Goal: Task Accomplishment & Management: Complete application form

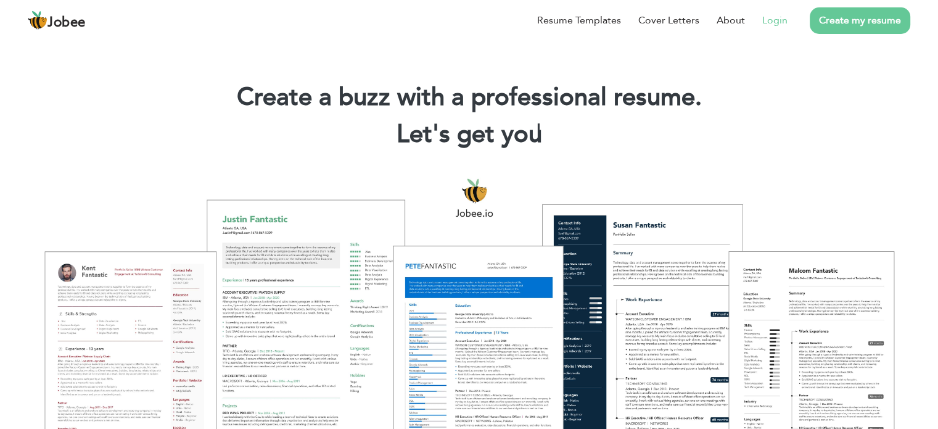
click at [774, 14] on link "Login" at bounding box center [774, 20] width 25 height 15
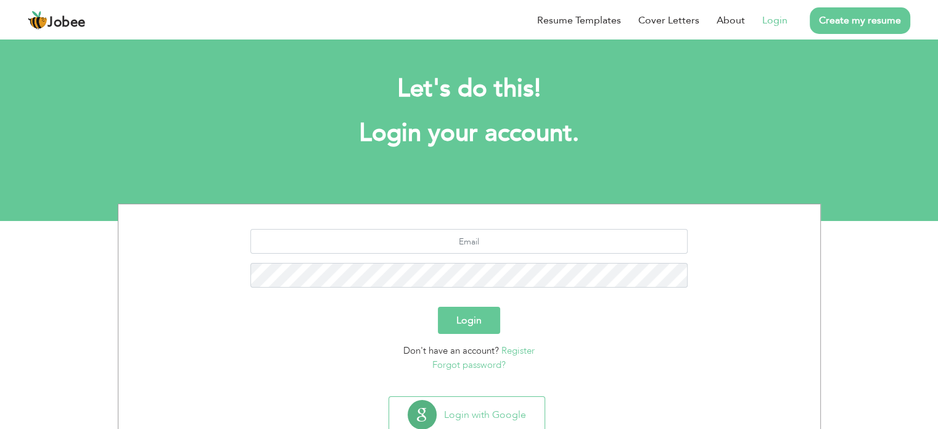
scroll to position [39, 0]
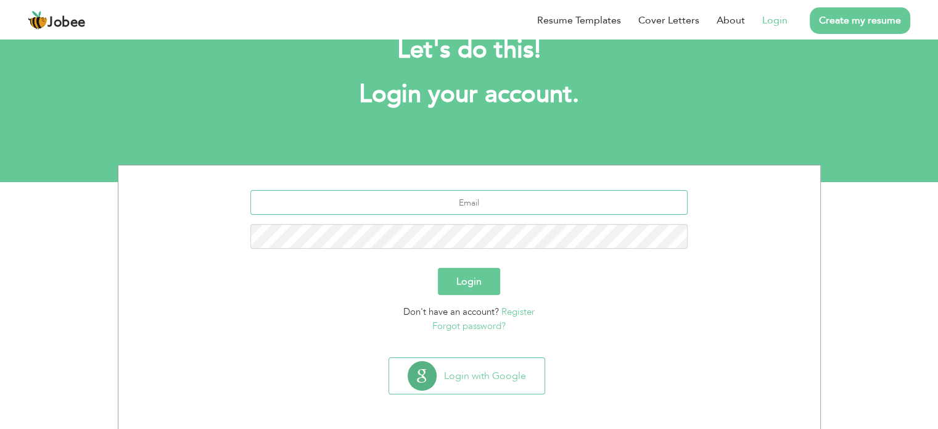
click at [462, 208] on input "text" at bounding box center [468, 202] width 437 height 25
type input "[EMAIL_ADDRESS][DOMAIN_NAME]"
click at [532, 255] on div "[EMAIL_ADDRESS][DOMAIN_NAME]" at bounding box center [469, 224] width 683 height 68
click at [474, 291] on button "Login" at bounding box center [469, 281] width 62 height 27
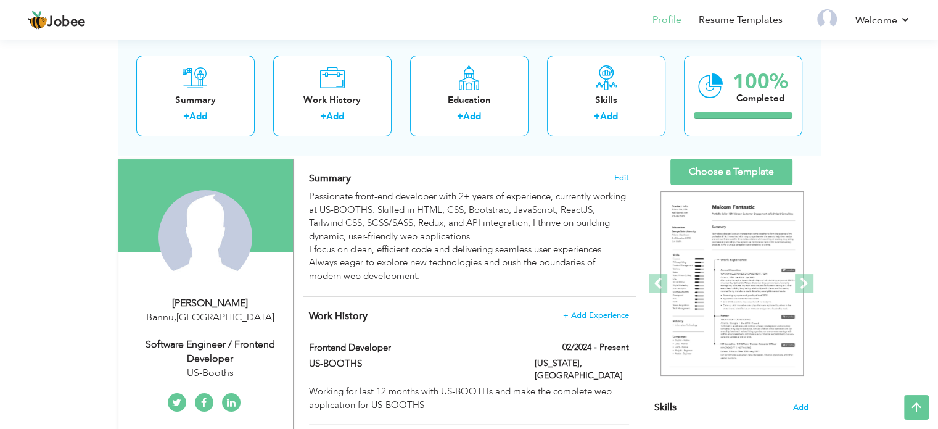
scroll to position [72, 0]
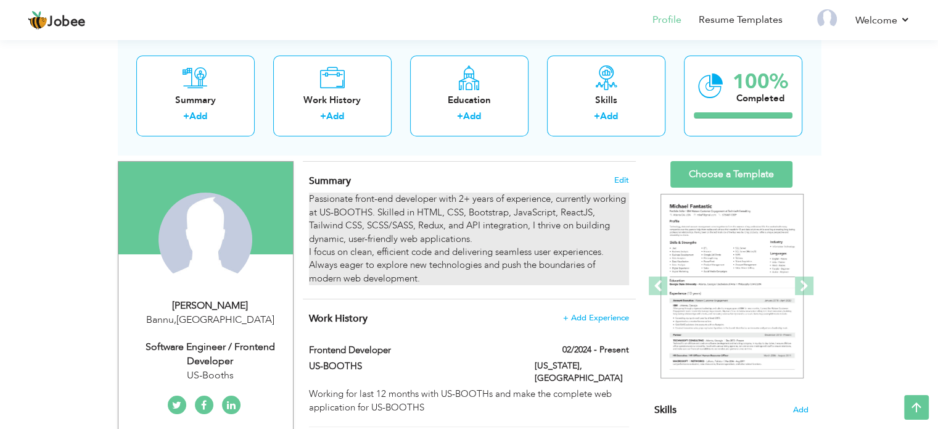
click at [437, 276] on div "Passionate front-end developer with 2+ years of experience, currently working a…" at bounding box center [469, 238] width 320 height 93
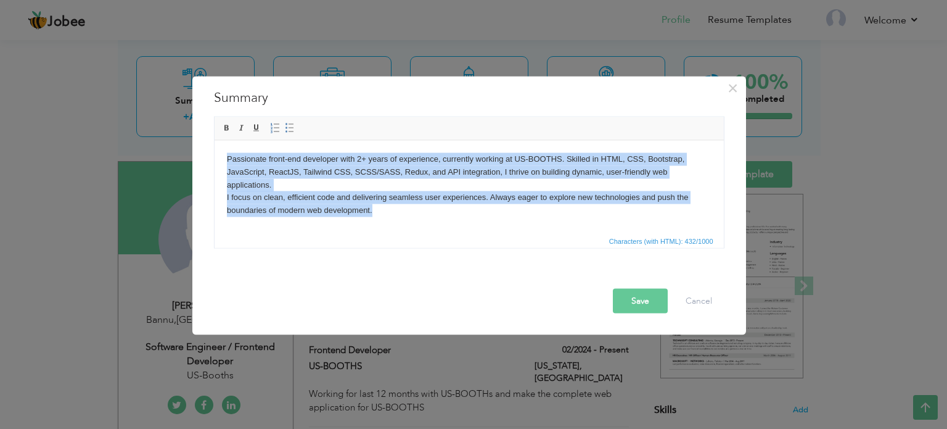
copy body "Passionate front-end developer with 2+ years of experience, currently working a…"
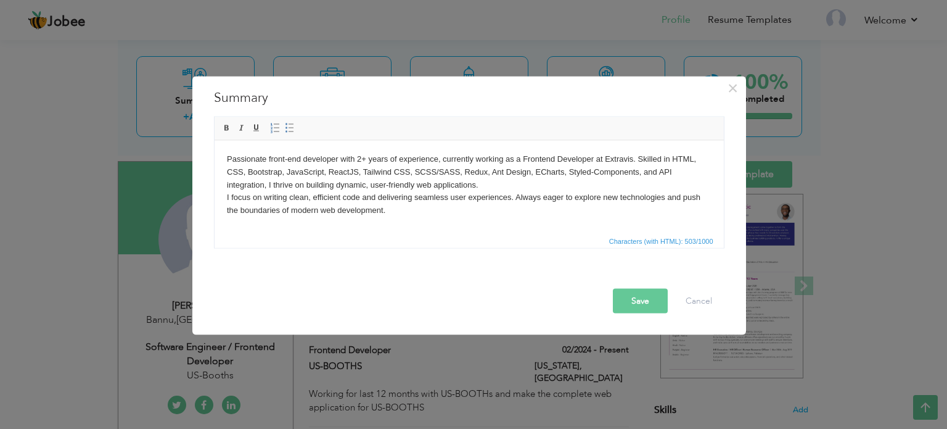
click at [647, 308] on button "Save" at bounding box center [640, 300] width 55 height 25
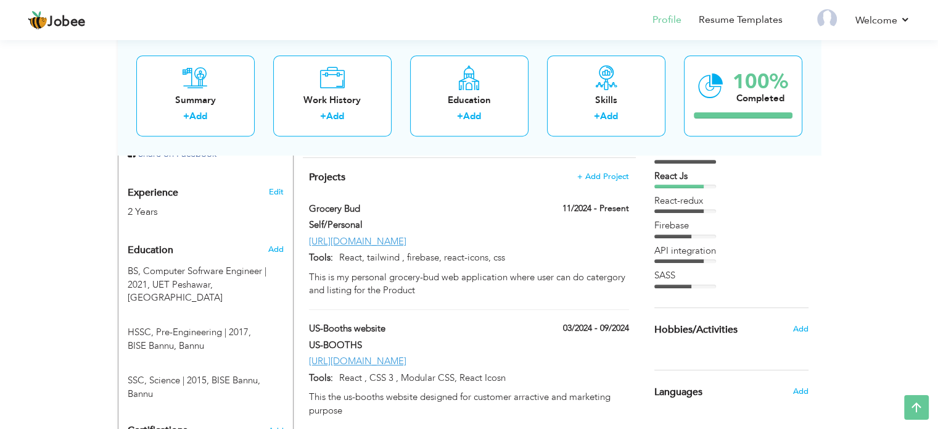
scroll to position [459, 0]
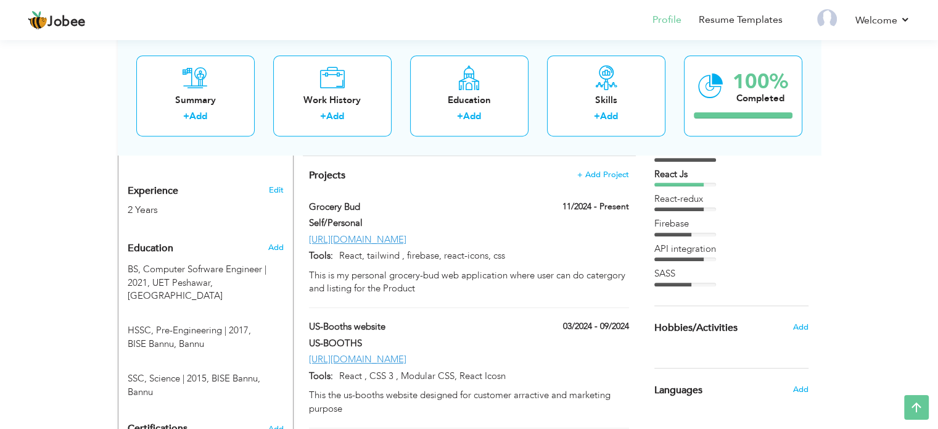
click at [501, 320] on label "US-Booths website" at bounding box center [412, 326] width 207 height 13
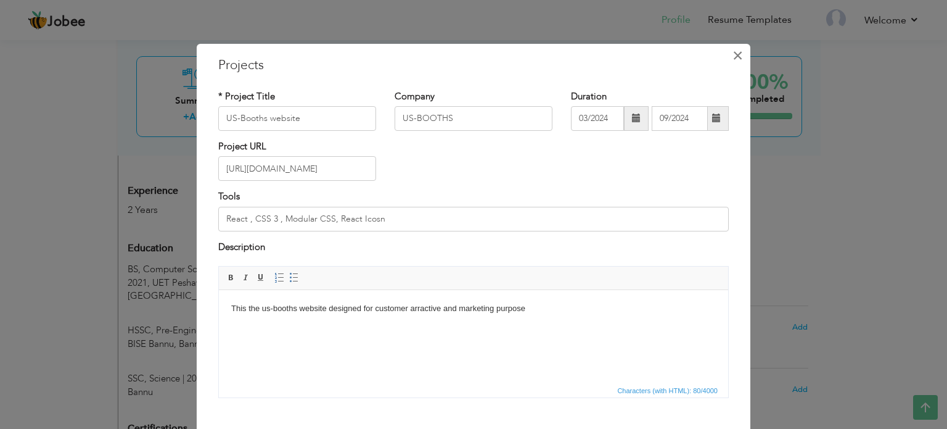
click at [733, 56] on span "×" at bounding box center [738, 55] width 10 height 22
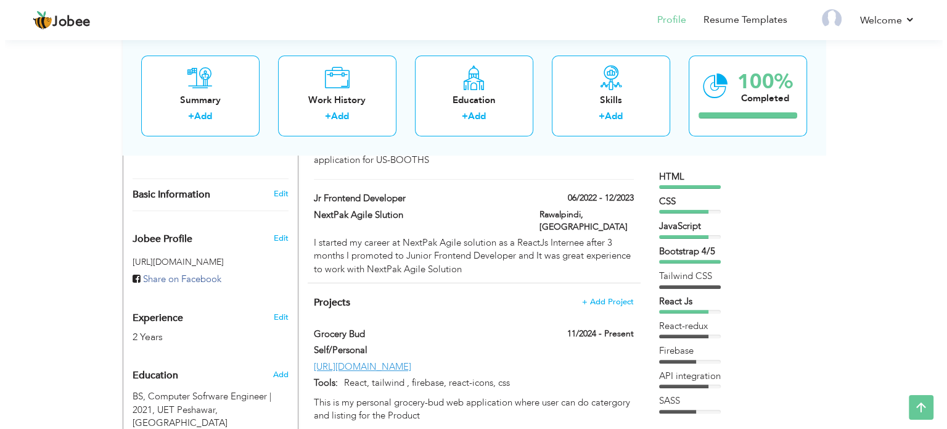
scroll to position [326, 0]
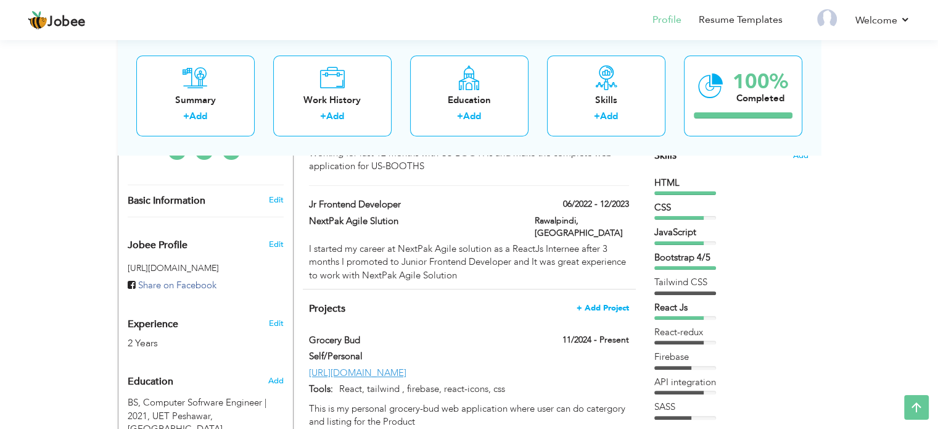
click at [617, 303] on span "+ Add Project" at bounding box center [603, 307] width 52 height 9
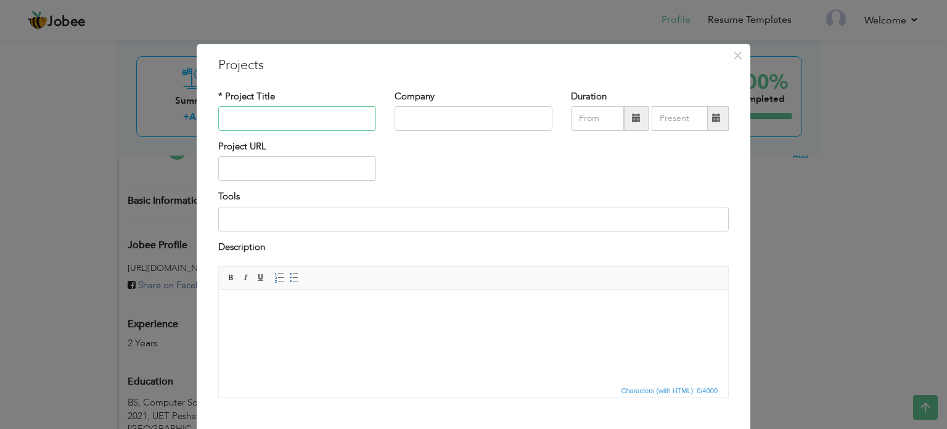
click at [271, 126] on input "text" at bounding box center [297, 118] width 158 height 25
type input "Data Center Sustainalbility Dashboard"
click at [442, 118] on input "text" at bounding box center [474, 118] width 158 height 25
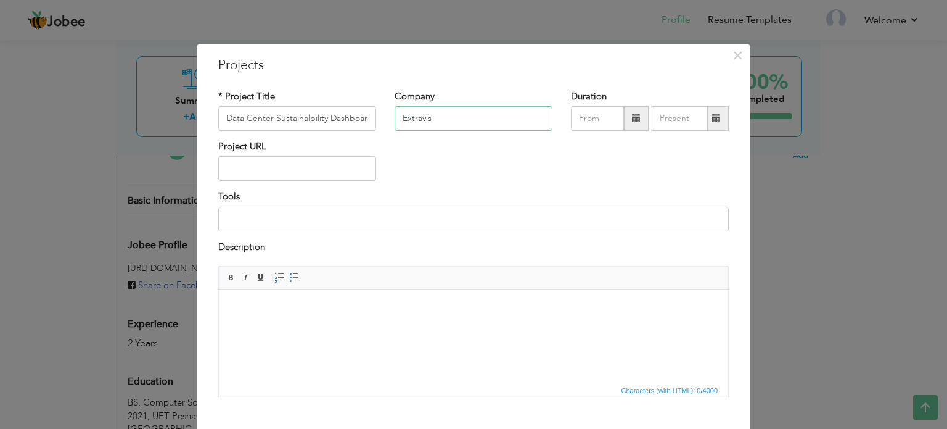
type input "Extravis"
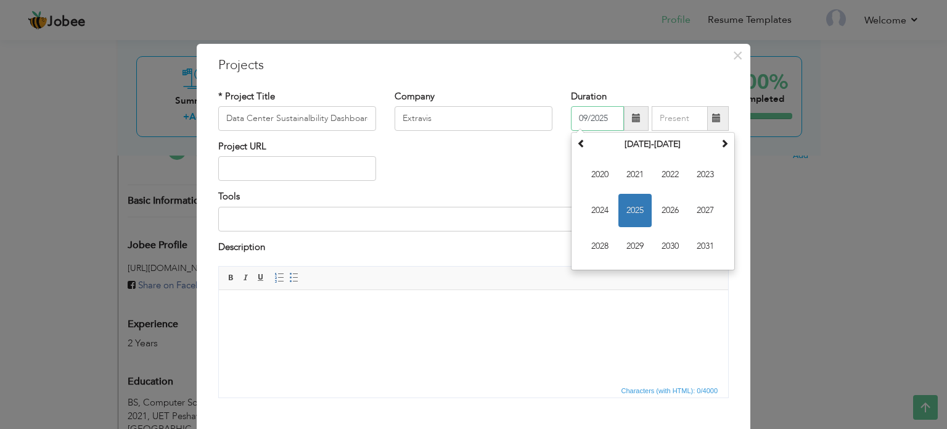
click at [600, 110] on input "09/2025" at bounding box center [597, 118] width 53 height 25
click at [580, 120] on input "09/2025" at bounding box center [597, 118] width 53 height 25
click at [624, 197] on span "2025" at bounding box center [635, 210] width 33 height 33
click at [692, 179] on span "Apr" at bounding box center [705, 174] width 33 height 33
type input "04/2025"
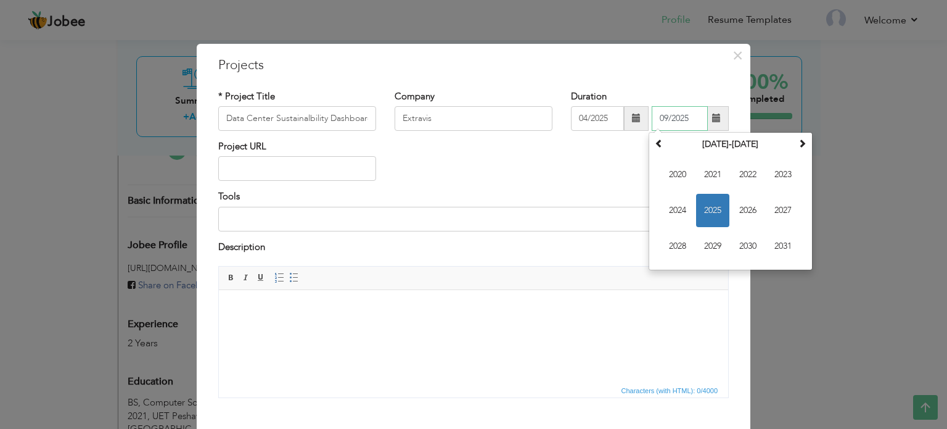
click at [681, 124] on input "09/2025" at bounding box center [680, 118] width 56 height 25
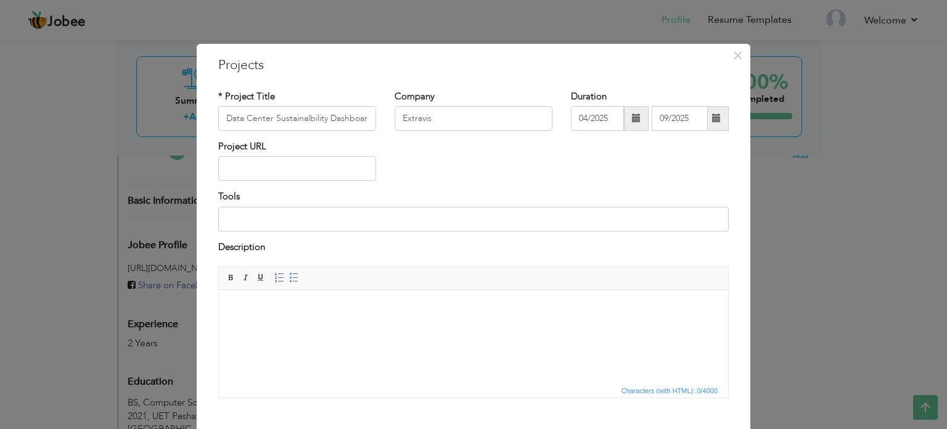
click at [607, 153] on div "Project URL" at bounding box center [473, 165] width 529 height 50
click at [712, 119] on span at bounding box center [716, 117] width 9 height 9
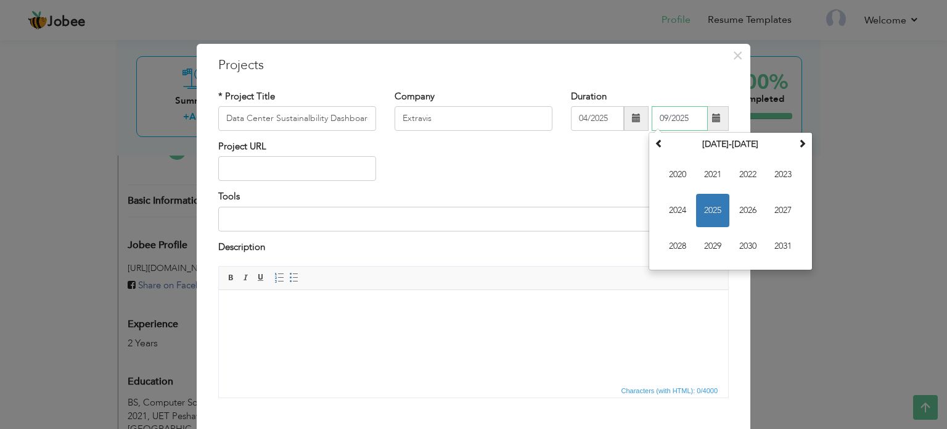
click at [709, 207] on span "2025" at bounding box center [712, 210] width 33 height 33
type input "0"
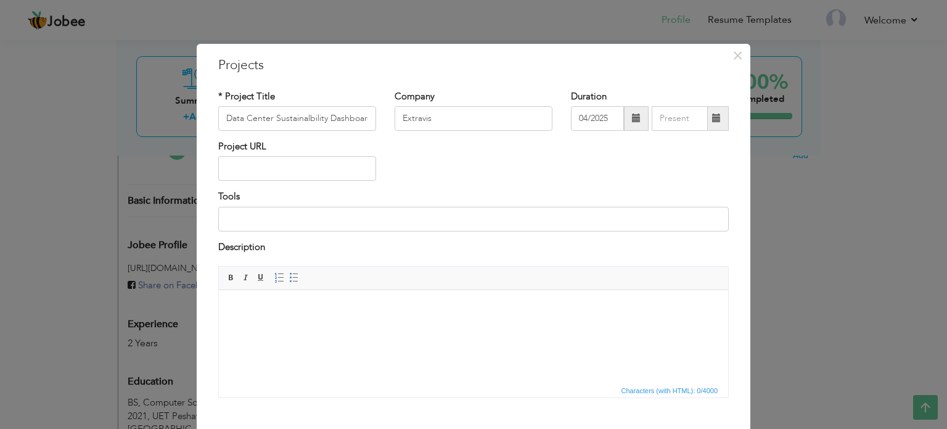
click at [447, 190] on div "Tools" at bounding box center [473, 210] width 511 height 41
click at [324, 161] on input "text" at bounding box center [297, 168] width 158 height 25
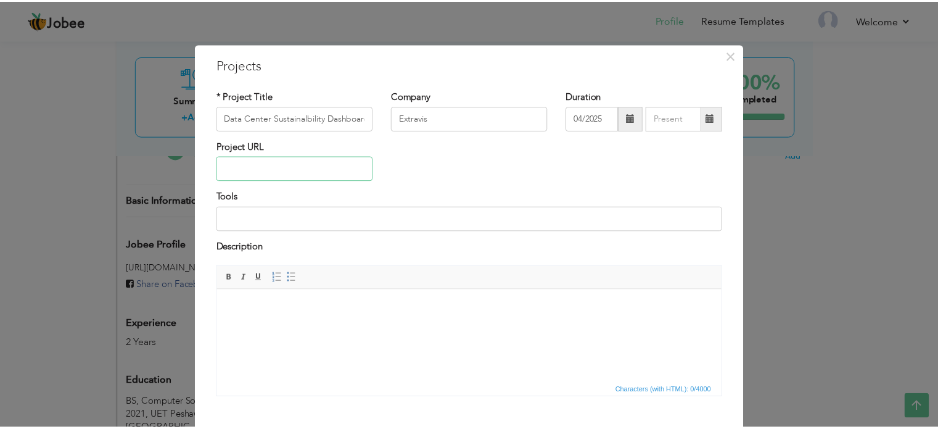
scroll to position [68, 0]
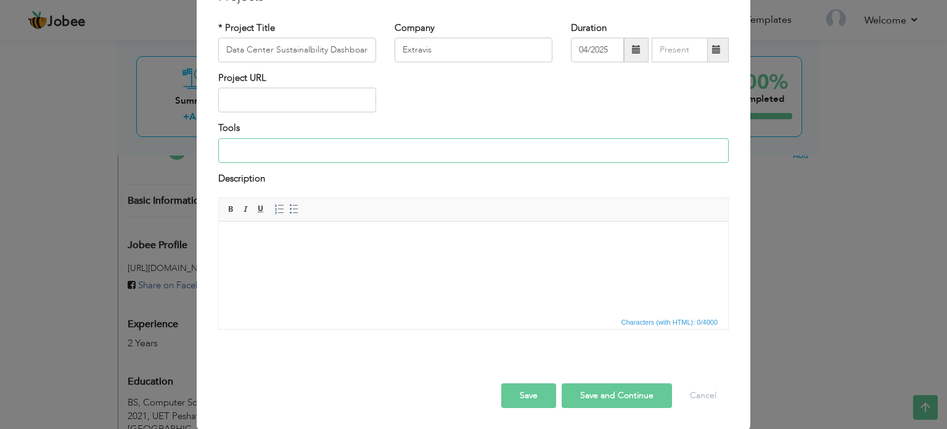
click at [295, 150] on input at bounding box center [473, 150] width 511 height 25
type input "R"
click at [702, 384] on button "Cancel" at bounding box center [703, 395] width 51 height 25
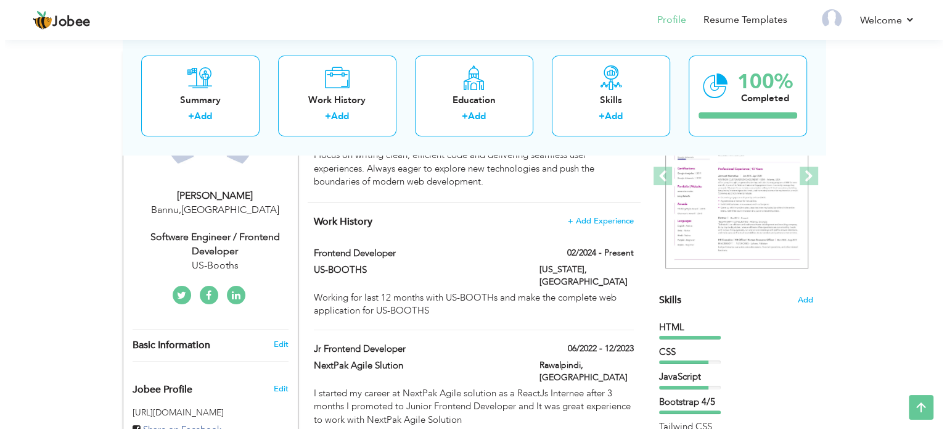
scroll to position [171, 0]
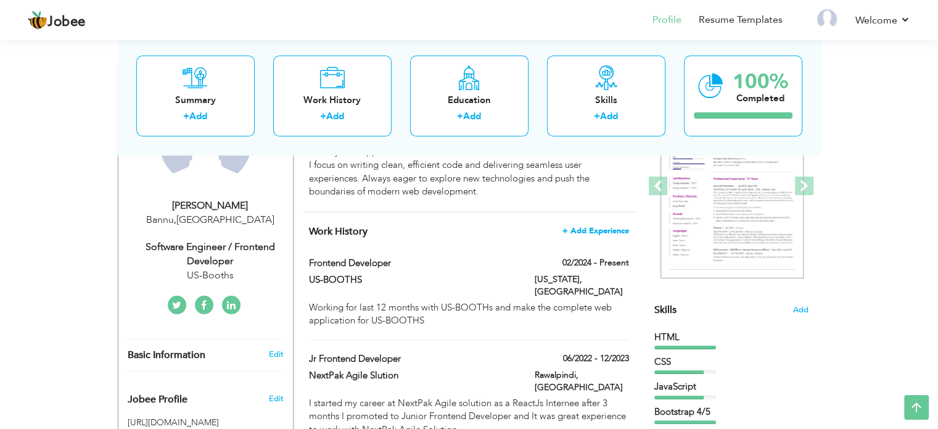
click at [587, 226] on span "+ Add Experience" at bounding box center [596, 230] width 67 height 9
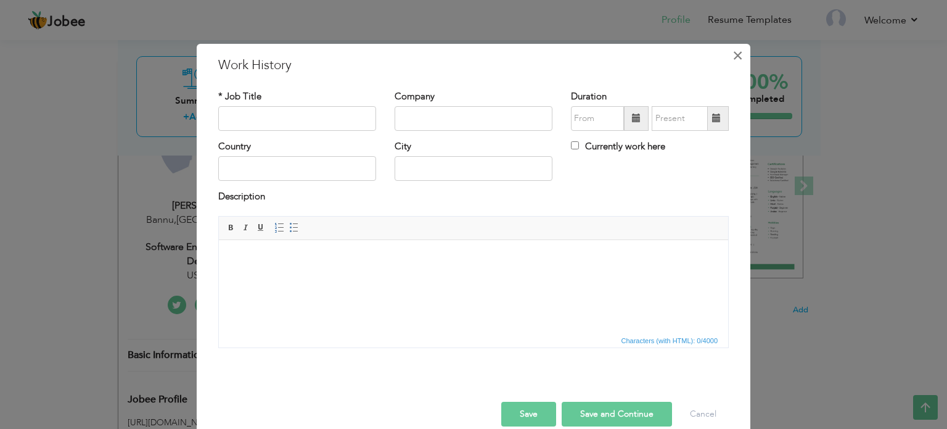
click at [733, 59] on span "×" at bounding box center [738, 55] width 10 height 22
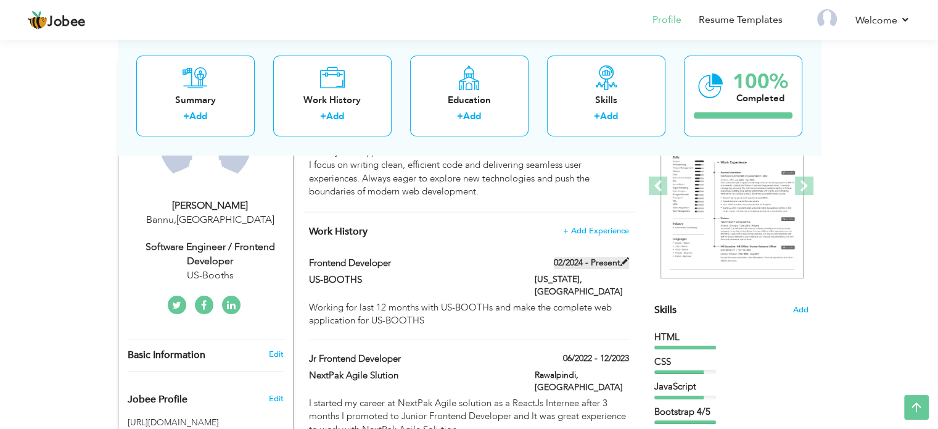
click at [622, 258] on span at bounding box center [625, 261] width 9 height 9
type input "Frontend Developer"
type input "US-BOOTHS"
type input "02/2024"
type input "USA"
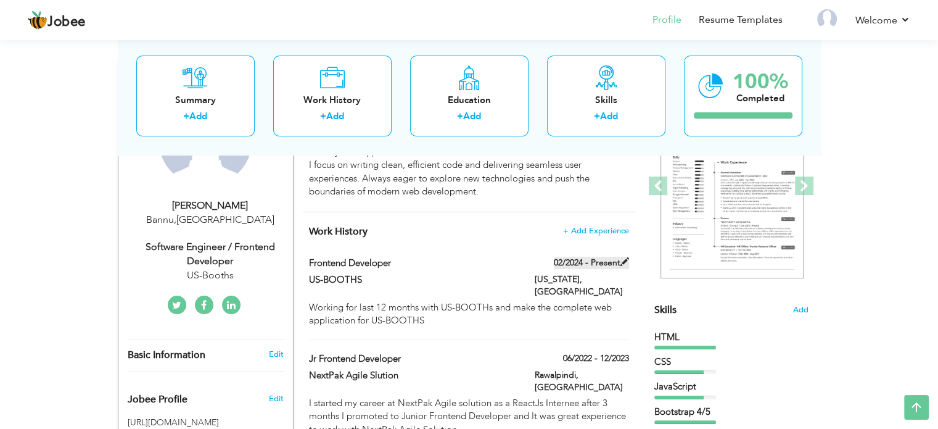
type input "Arizona"
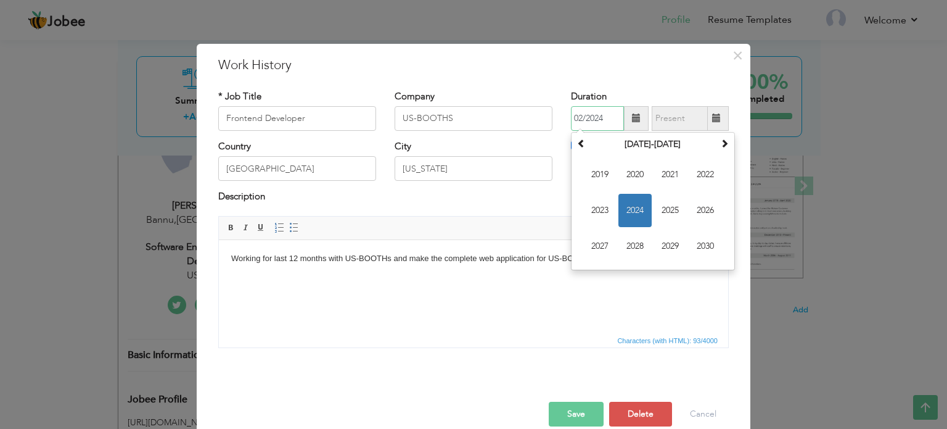
click at [592, 123] on input "02/2024" at bounding box center [597, 118] width 53 height 25
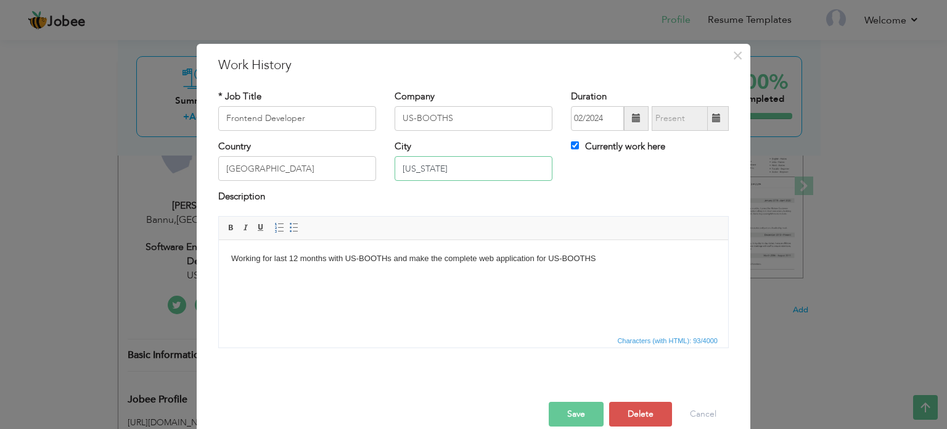
click at [419, 178] on input "Arizona" at bounding box center [474, 168] width 158 height 25
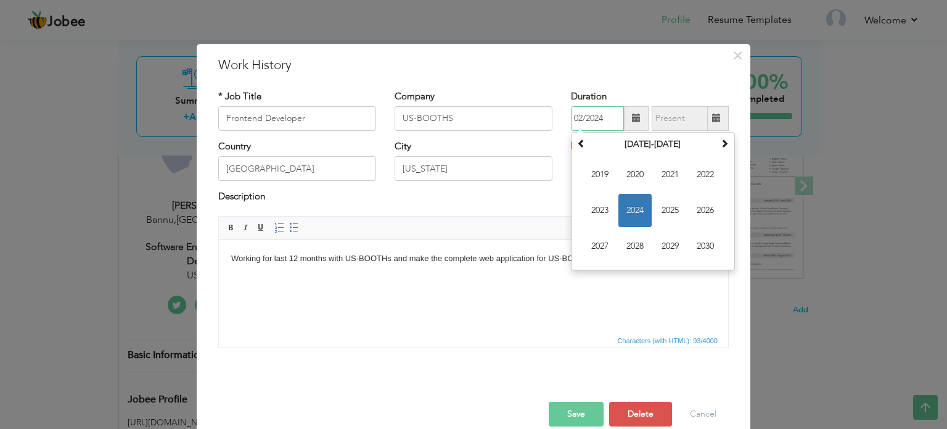
drag, startPoint x: 609, startPoint y: 123, endPoint x: 538, endPoint y: 130, distance: 71.9
click at [538, 130] on div "* Job Title Frontend Developer Company US-BOOTHS Duration 02/2024 February 2024…" at bounding box center [473, 115] width 529 height 50
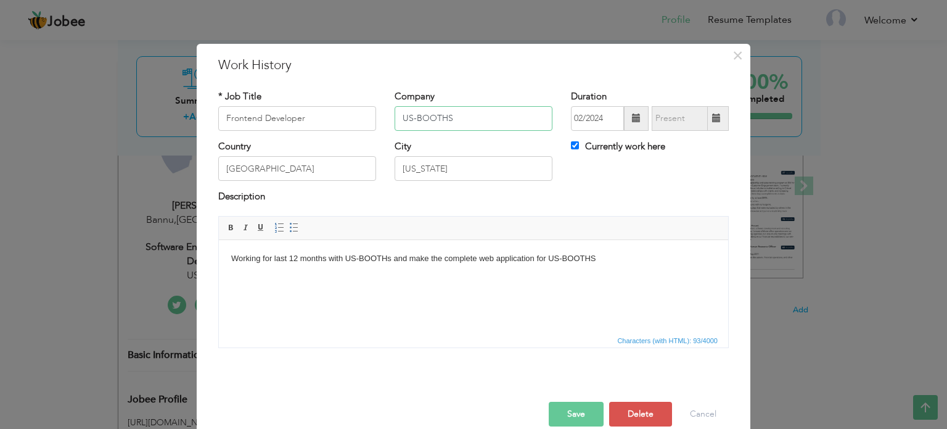
click at [538, 130] on input "US-BOOTHS" at bounding box center [474, 118] width 158 height 25
click at [572, 149] on input "Currently work here" at bounding box center [575, 145] width 8 height 8
checkbox input "false"
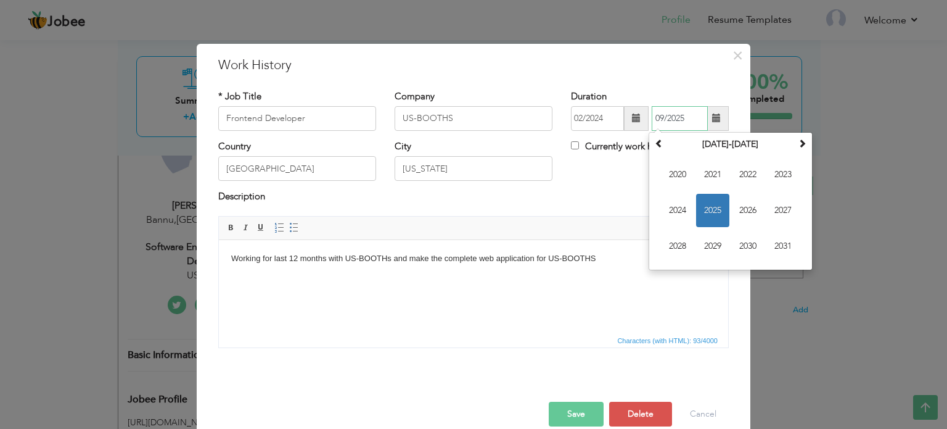
click at [667, 113] on input "09/2025" at bounding box center [680, 118] width 56 height 25
click at [709, 205] on span "2025" at bounding box center [712, 210] width 33 height 33
click at [787, 175] on span "Apr" at bounding box center [783, 174] width 33 height 33
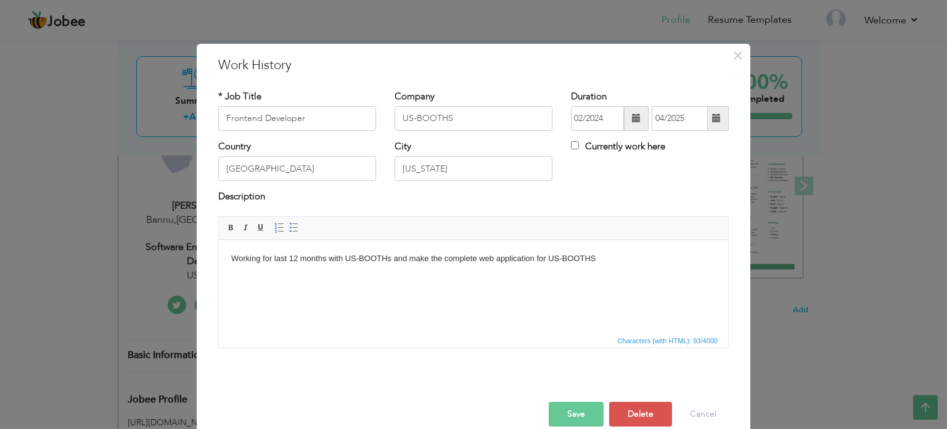
click at [712, 118] on span at bounding box center [716, 117] width 9 height 9
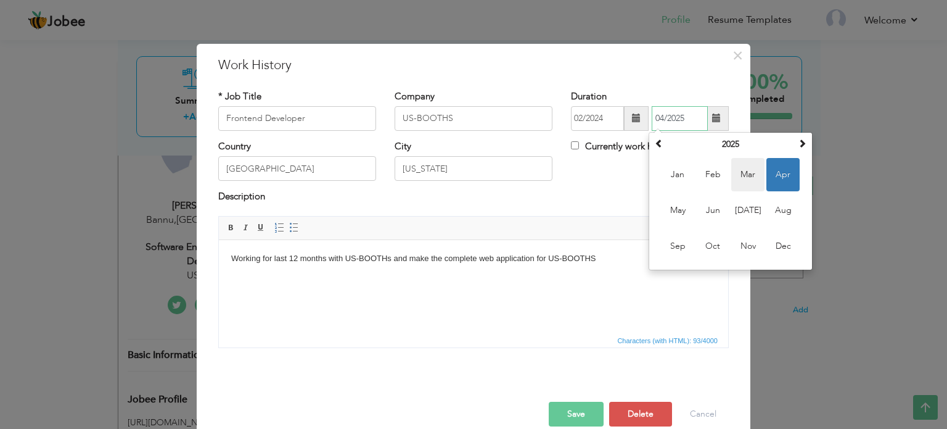
click at [746, 170] on span "Mar" at bounding box center [748, 174] width 33 height 33
type input "03/2025"
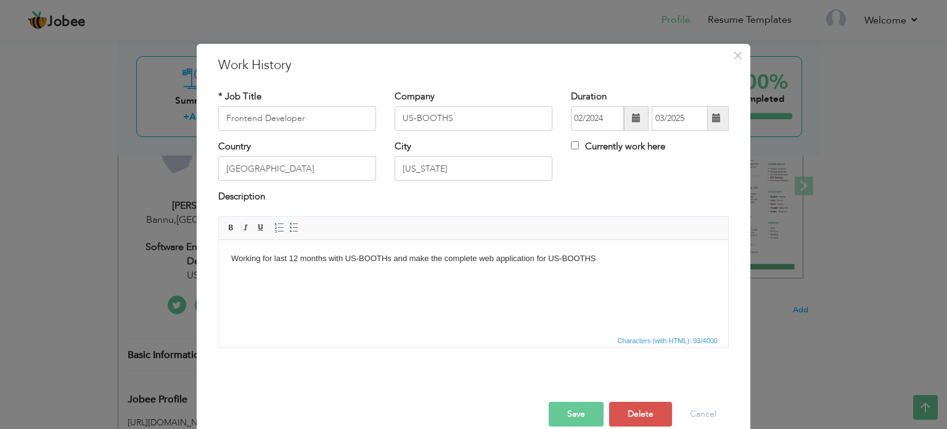
click at [634, 180] on div "Country USA City Arizona Currently work here" at bounding box center [473, 165] width 529 height 50
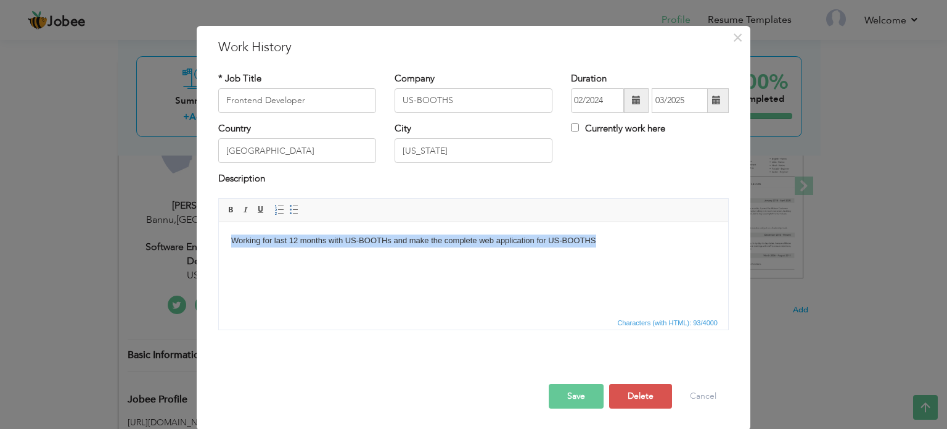
drag, startPoint x: 601, startPoint y: 236, endPoint x: 225, endPoint y: 227, distance: 377.0
click at [225, 227] on html "Working for last 12 months with US-BOOTHs and make the complete web application…" at bounding box center [474, 240] width 510 height 38
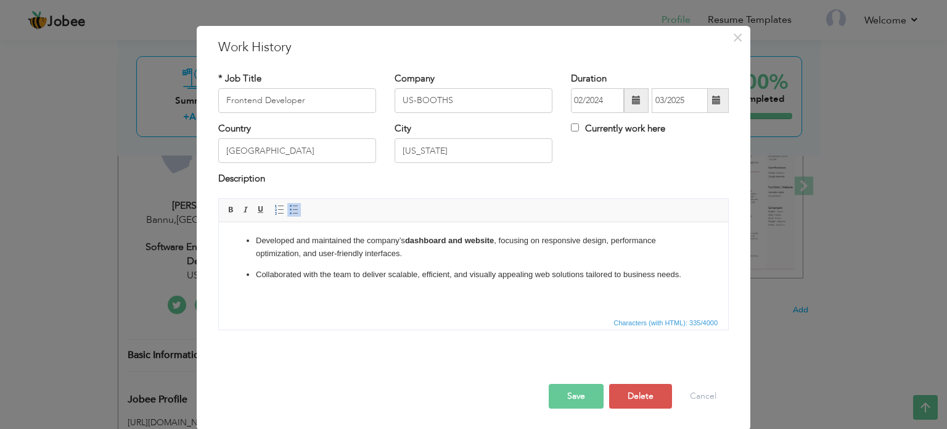
click at [360, 287] on html "Developed and maintained the company’s dashboard and website , focusing on resp…" at bounding box center [474, 256] width 510 height 71
click at [564, 396] on button "Save" at bounding box center [576, 396] width 55 height 25
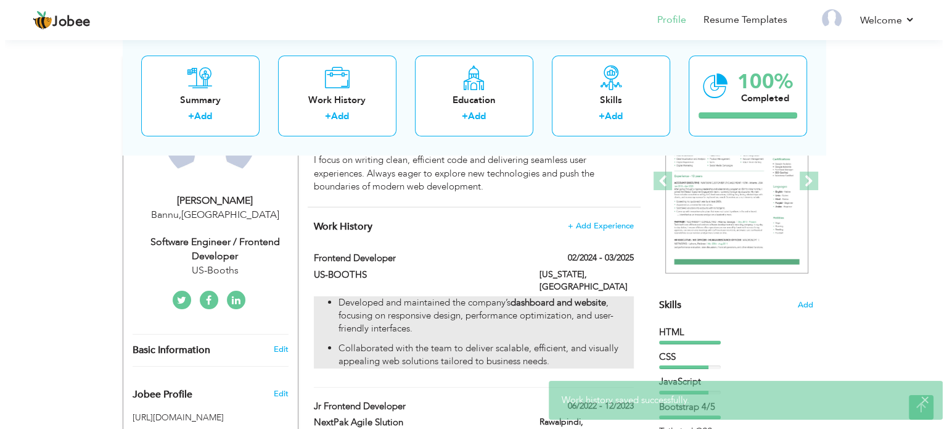
scroll to position [173, 0]
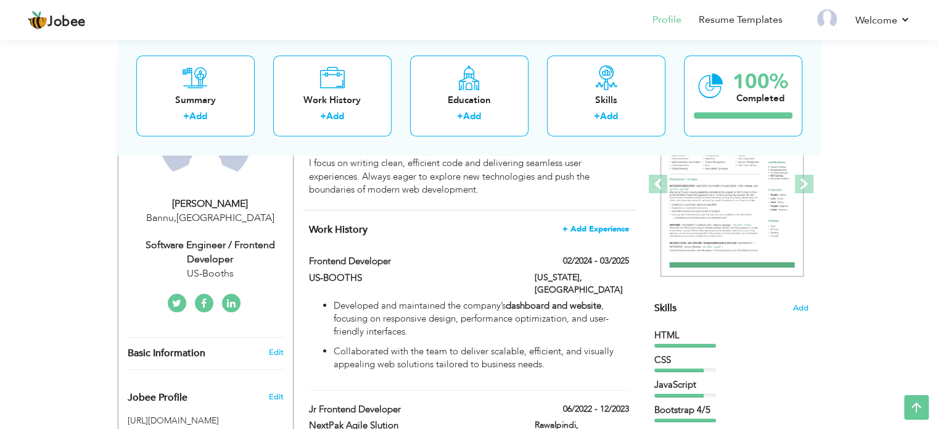
click at [595, 226] on span "+ Add Experience" at bounding box center [596, 229] width 67 height 9
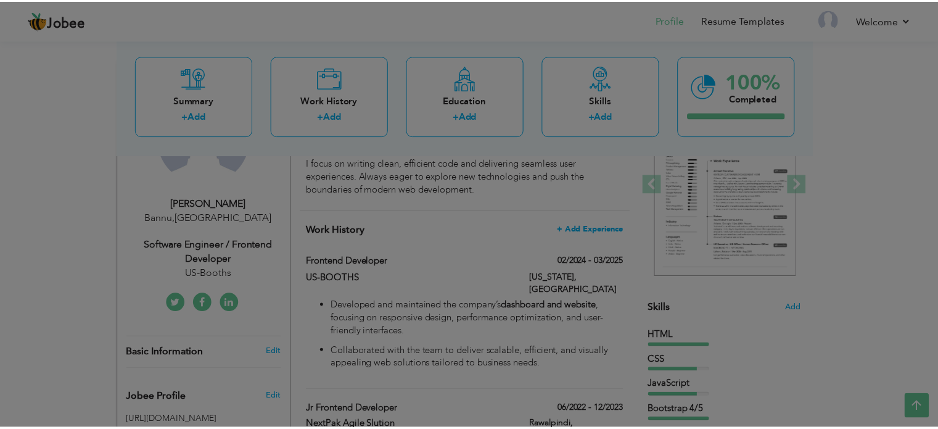
scroll to position [0, 0]
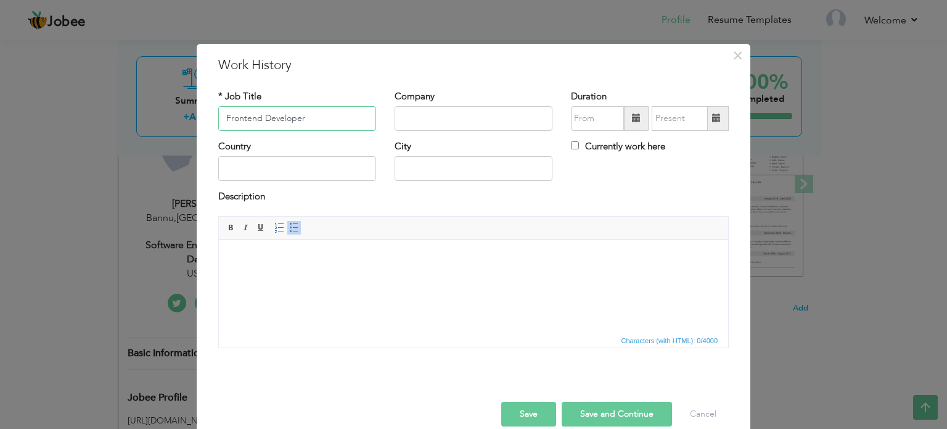
type input "Frontend Developer"
click at [424, 107] on input "text" at bounding box center [474, 118] width 158 height 25
type input "Extravis"
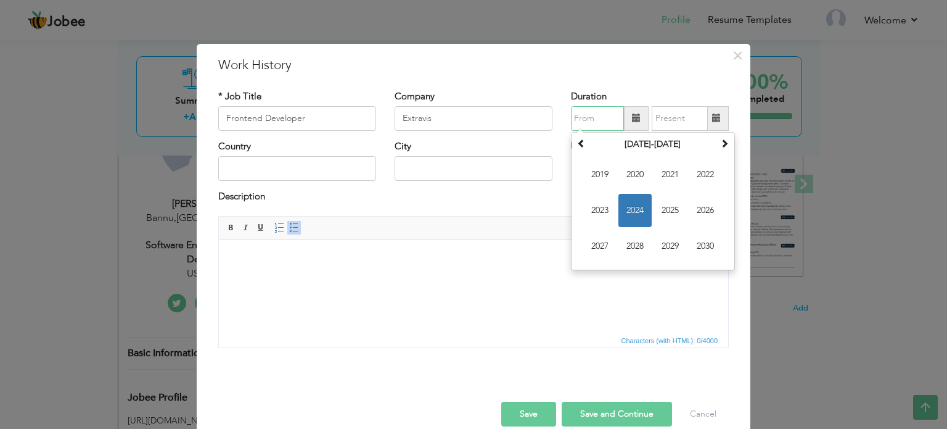
click at [587, 110] on input "text" at bounding box center [597, 118] width 53 height 25
click at [656, 202] on span "2025" at bounding box center [670, 210] width 33 height 33
click at [711, 173] on span "Apr" at bounding box center [705, 174] width 33 height 33
type input "04/2025"
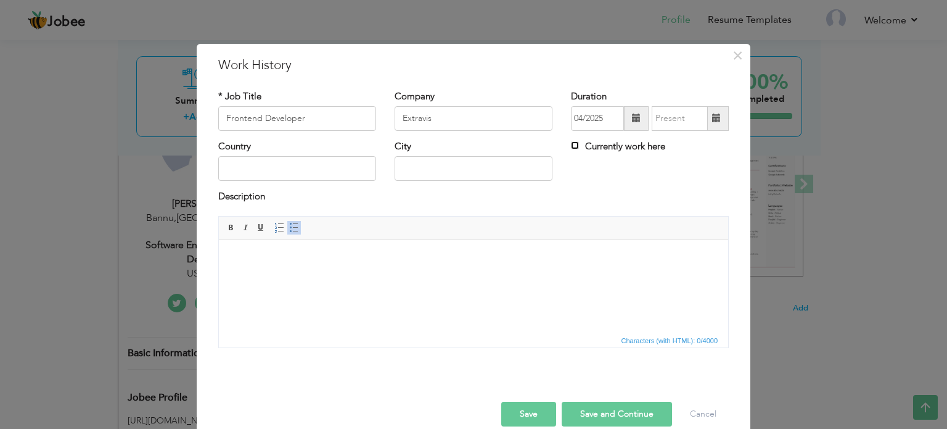
click at [572, 145] on input "Currently work here" at bounding box center [575, 145] width 8 height 8
checkbox input "true"
click at [315, 171] on input "text" at bounding box center [297, 168] width 158 height 25
type input "Pakistan"
click at [439, 165] on input "Bannu" at bounding box center [474, 168] width 158 height 25
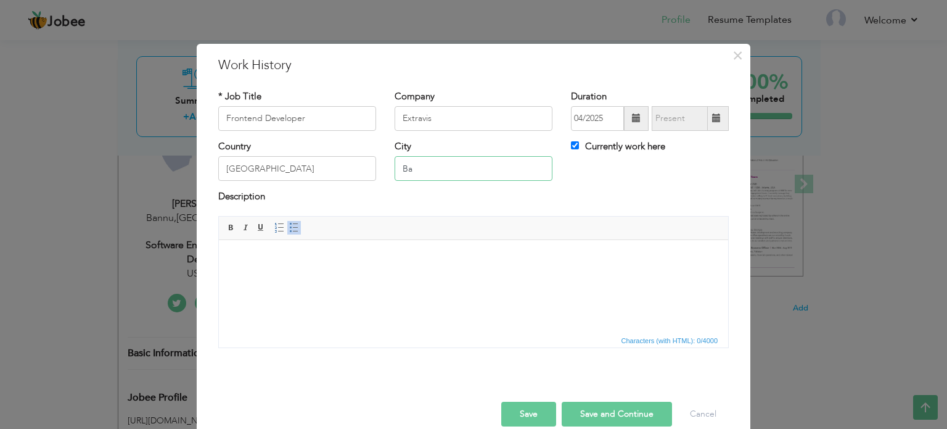
type input "B"
type input "P"
type input "Islamabad"
click at [426, 246] on html at bounding box center [474, 258] width 510 height 38
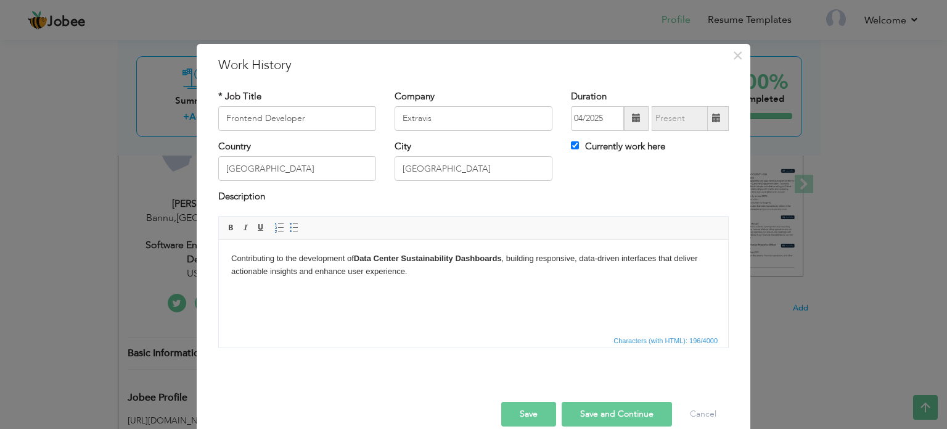
click at [517, 407] on button "Save" at bounding box center [528, 414] width 55 height 25
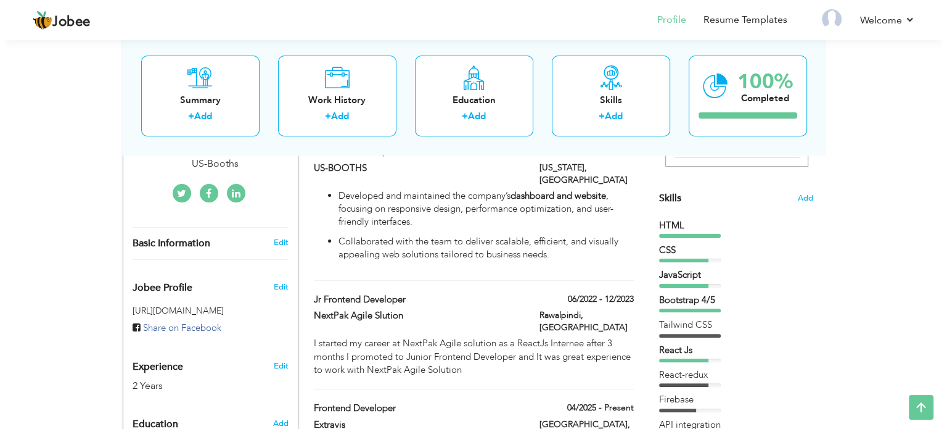
scroll to position [283, 0]
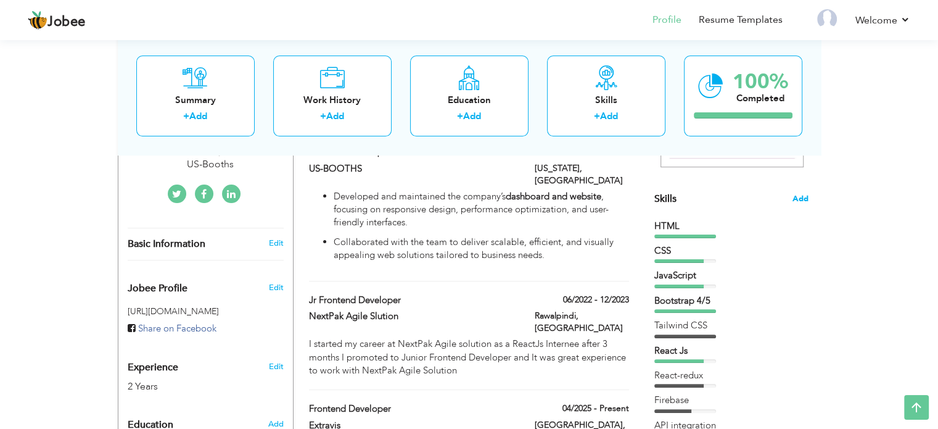
click at [799, 195] on span "Add" at bounding box center [801, 199] width 16 height 12
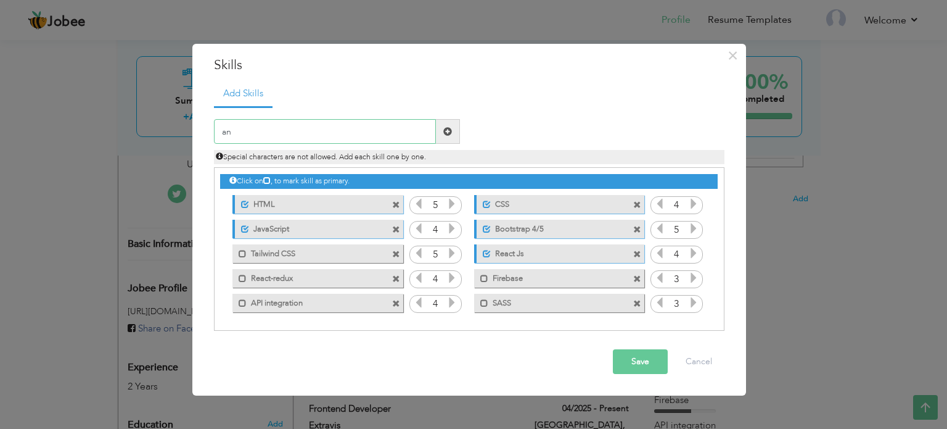
type input "a"
type input "Ant Design"
click at [449, 132] on span at bounding box center [448, 131] width 9 height 9
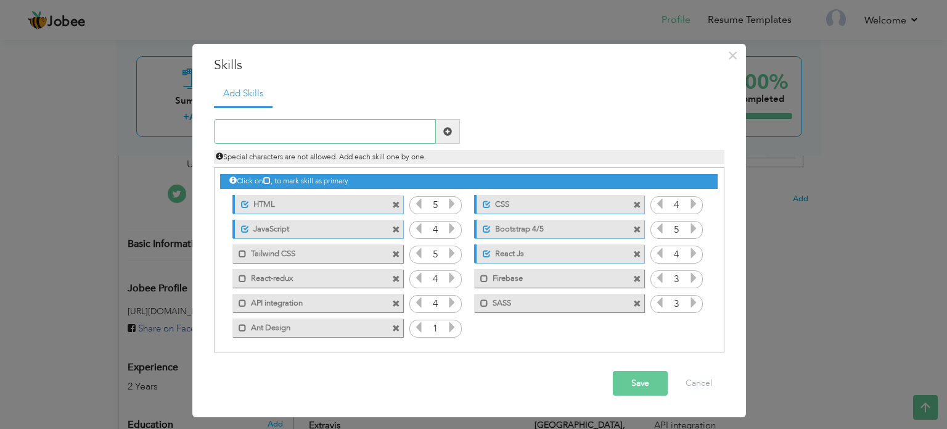
click at [328, 131] on input "text" at bounding box center [325, 131] width 222 height 25
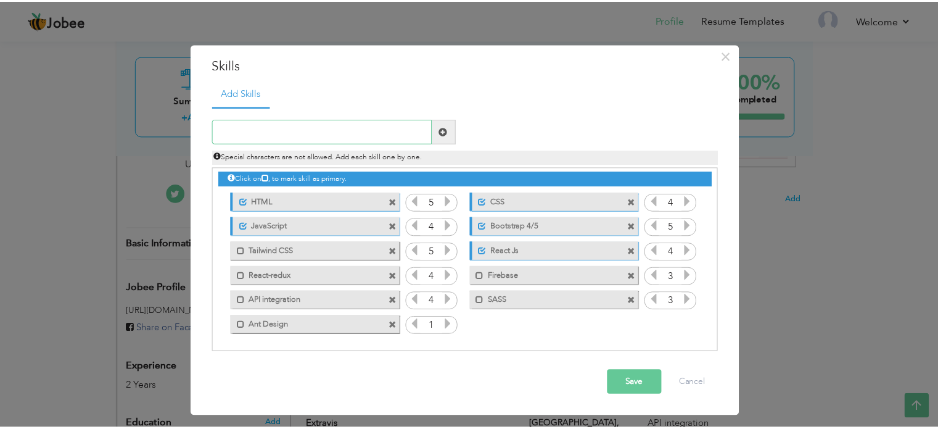
scroll to position [0, 0]
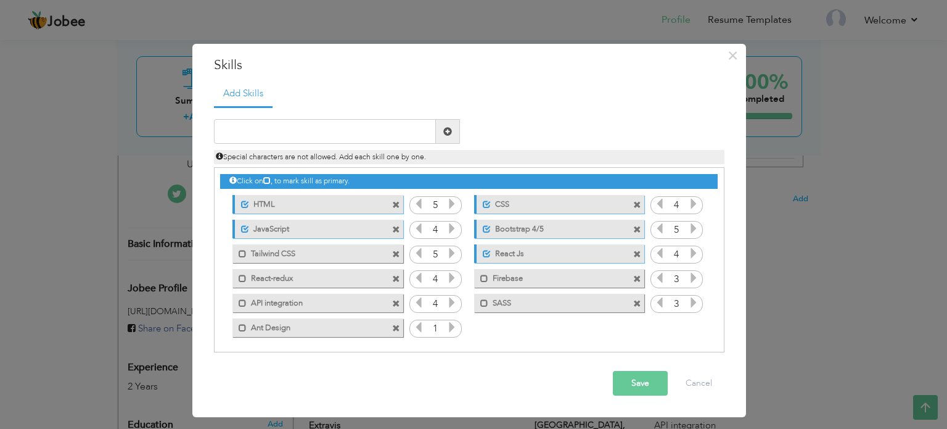
click at [479, 325] on div "Click on , to mark skill as primary. Unmark as primary skill. HTML 5 CSS 4 Java…" at bounding box center [468, 253] width 497 height 171
click at [449, 328] on icon at bounding box center [452, 326] width 11 height 11
click at [266, 131] on input "text" at bounding box center [325, 131] width 222 height 25
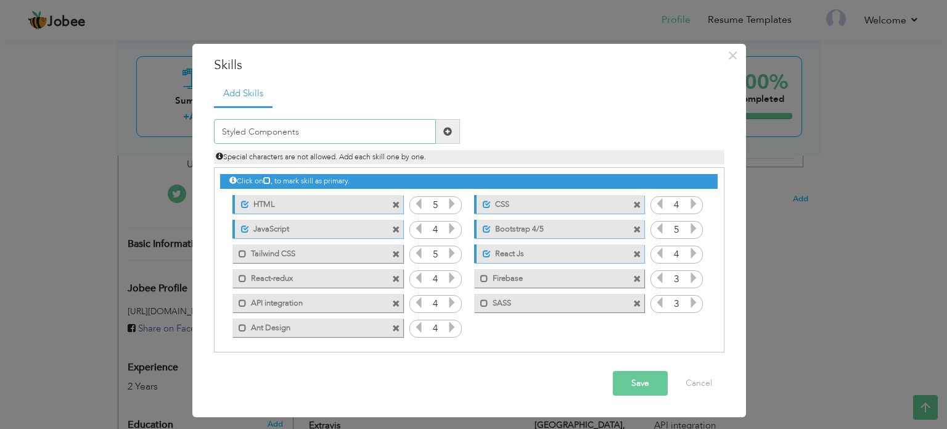
type input "Styled Components"
click at [442, 132] on span at bounding box center [448, 131] width 24 height 25
click at [693, 328] on icon at bounding box center [693, 326] width 11 height 11
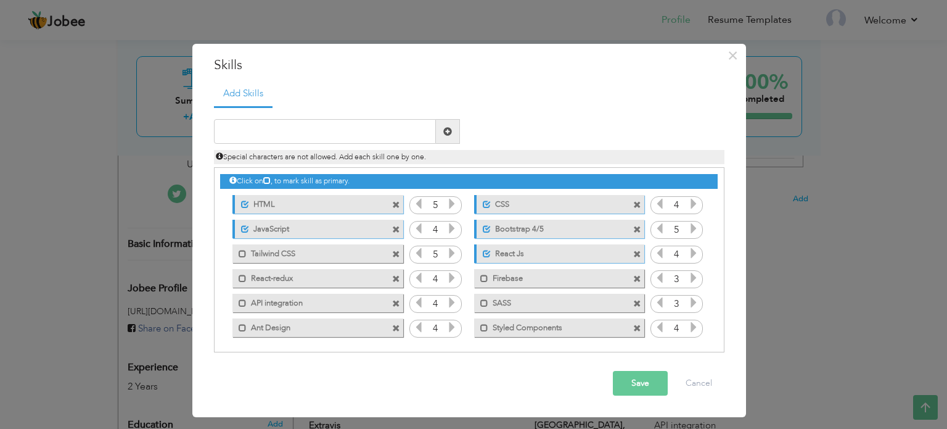
click at [688, 281] on icon at bounding box center [693, 277] width 11 height 11
click at [239, 300] on span at bounding box center [243, 303] width 8 height 8
click at [637, 385] on button "Save" at bounding box center [640, 383] width 55 height 25
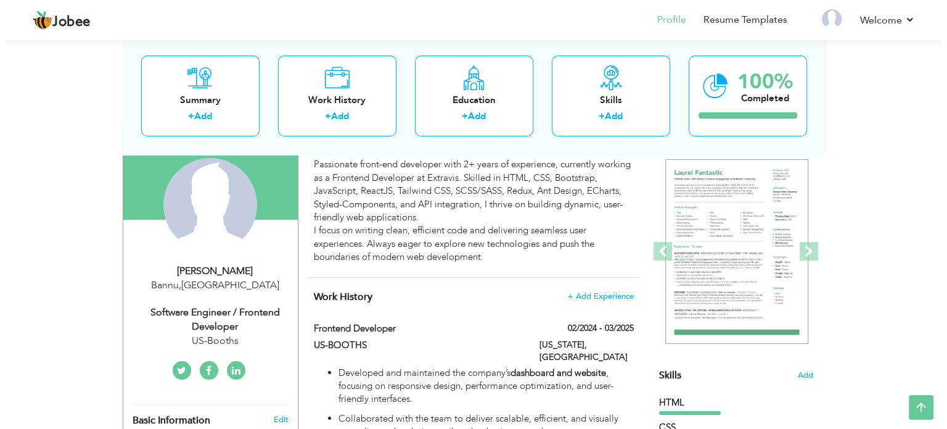
scroll to position [236, 0]
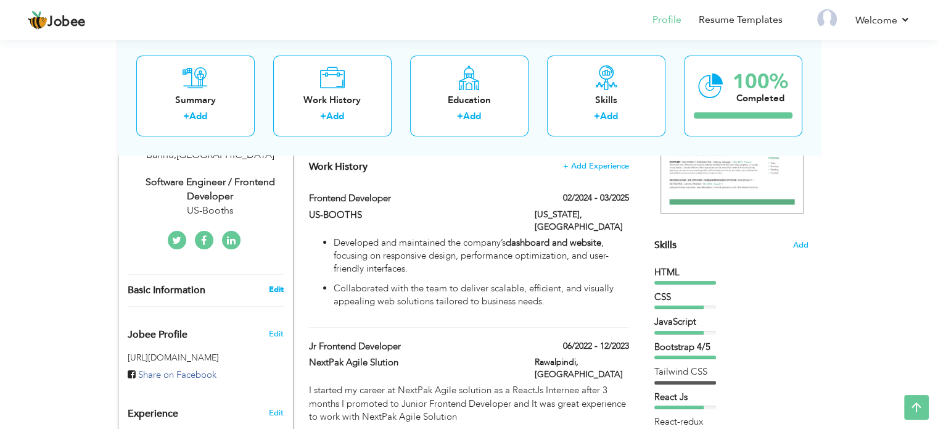
click at [272, 290] on link "Edit" at bounding box center [275, 289] width 15 height 11
type input "Abdul Samad"
type input "Khan"
type input "03360097019"
select select "number:166"
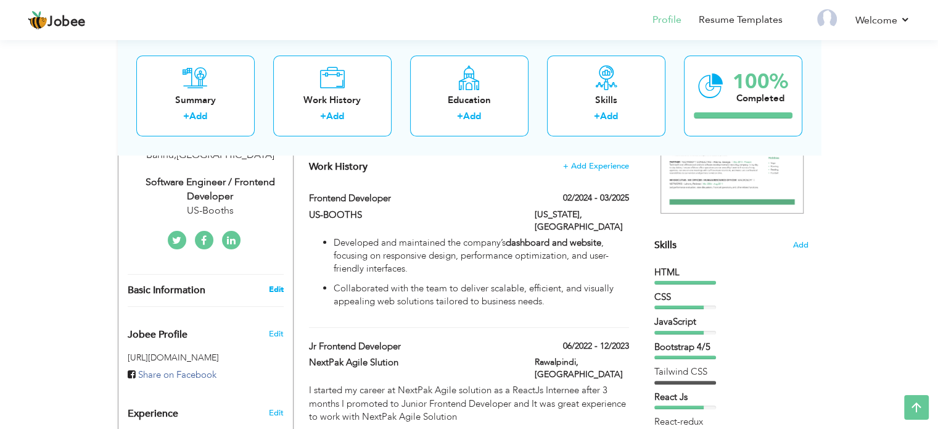
type input "Bannu"
select select "number:4"
type input "US-Booths"
type input "Software Engineer / Frontend Developer"
type input "www.linkedin.com/in/abdulsamad676"
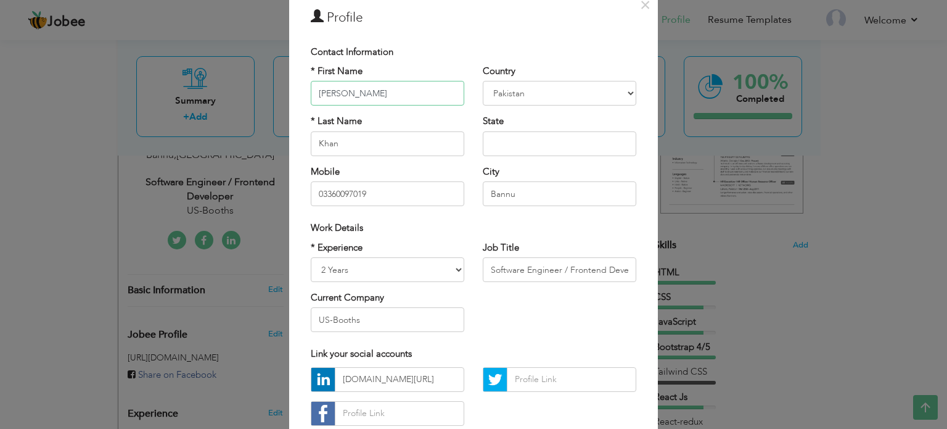
scroll to position [51, 0]
click at [519, 200] on input "Bannu" at bounding box center [560, 193] width 154 height 25
type input "B"
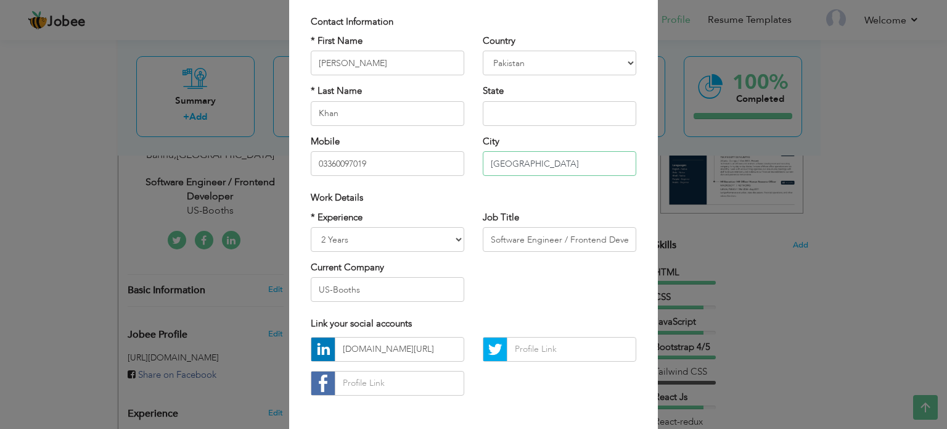
scroll to position [131, 0]
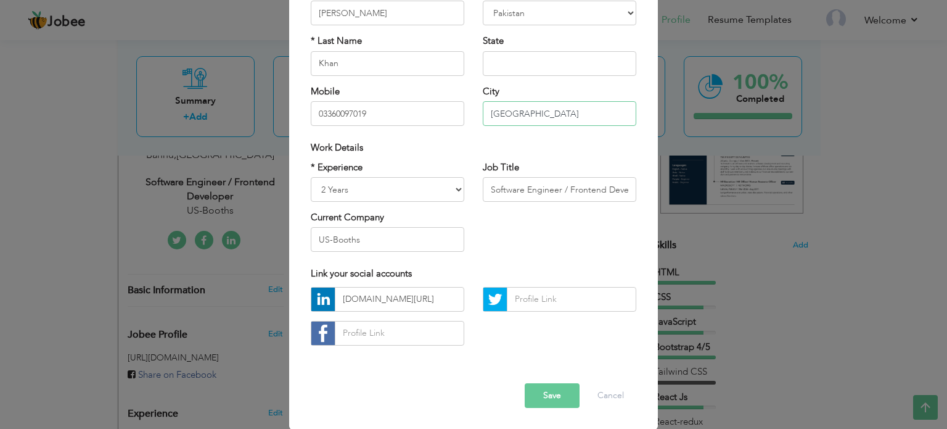
type input "Islamabad"
click at [384, 244] on input "US-Booths" at bounding box center [388, 239] width 154 height 25
type input "U"
drag, startPoint x: 468, startPoint y: 382, endPoint x: 367, endPoint y: 235, distance: 178.3
click at [367, 235] on div "× Profile Contact Information * First Name Abdul Samad * Last Name Khan Albania" at bounding box center [473, 171] width 369 height 516
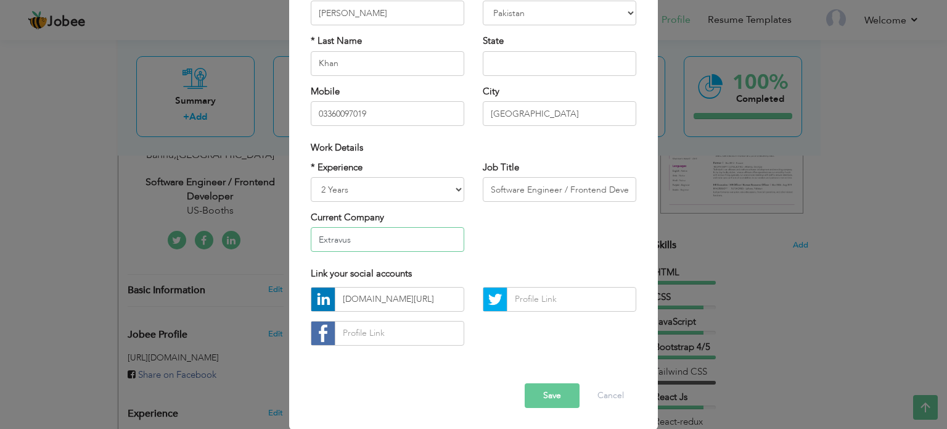
click at [367, 235] on input "Extravus" at bounding box center [388, 239] width 154 height 25
type input "Extravis"
click at [523, 251] on div "* Experience Entry Level Less than 1 Year 1 Year 2 Years 3 Years 4 Years 5 Year…" at bounding box center [474, 211] width 344 height 101
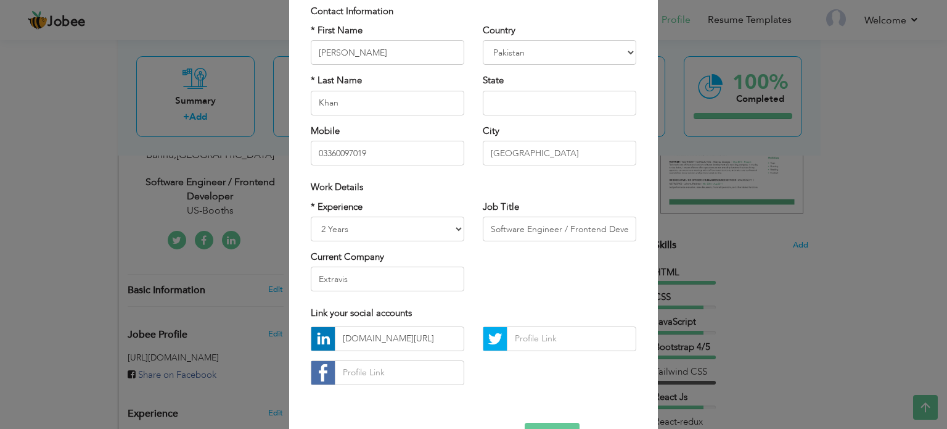
scroll to position [81, 0]
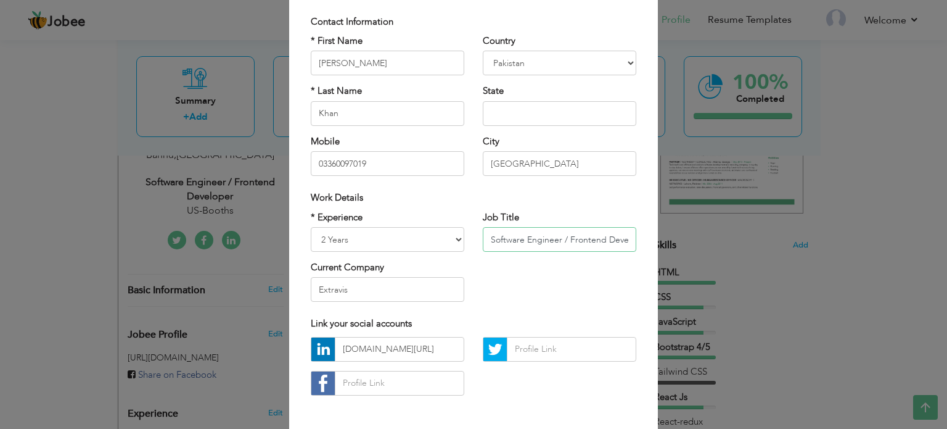
click at [545, 243] on input "Software Engineer / Frontend Developer" at bounding box center [560, 239] width 154 height 25
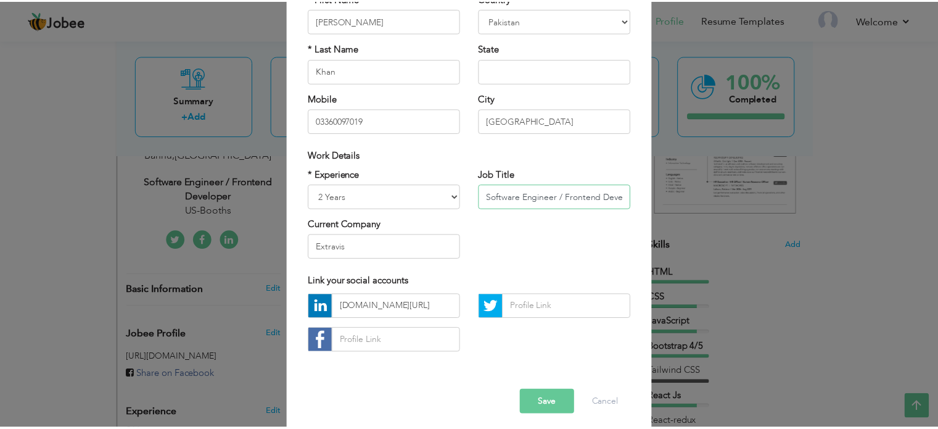
scroll to position [131, 0]
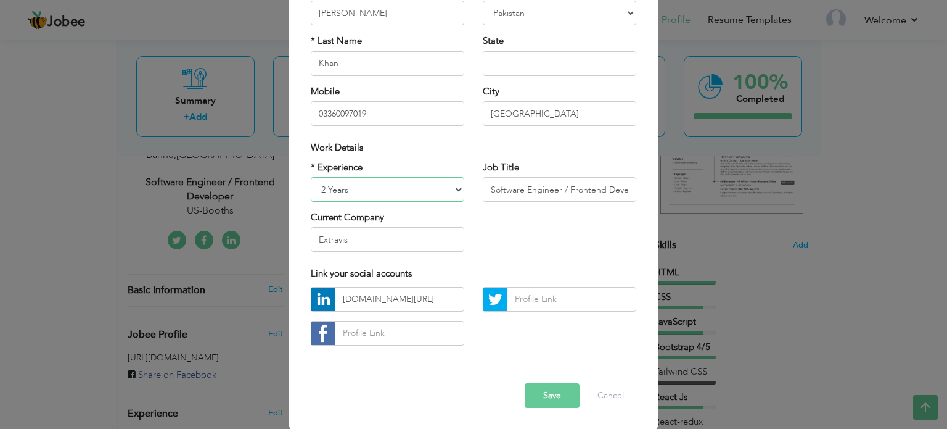
click at [439, 182] on select "Entry Level Less than 1 Year 1 Year 2 Years 3 Years 4 Years 5 Years 6 Years 7 Y…" at bounding box center [388, 189] width 154 height 25
click at [553, 399] on button "Save" at bounding box center [552, 395] width 55 height 25
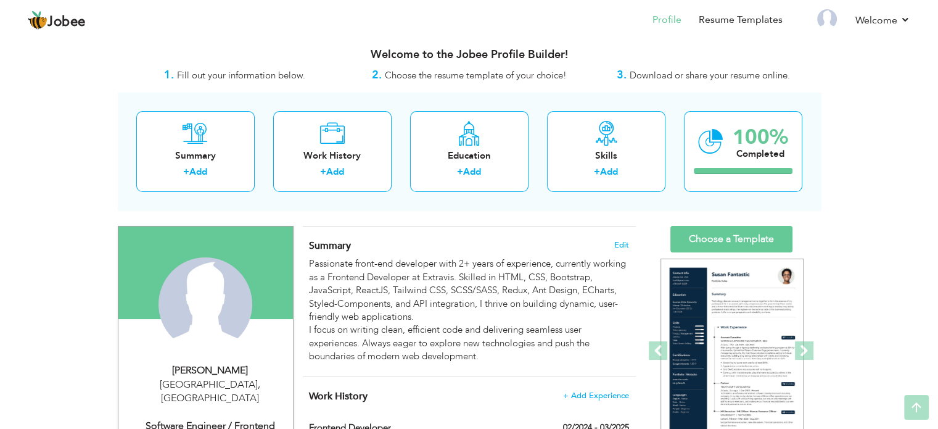
scroll to position [0, 0]
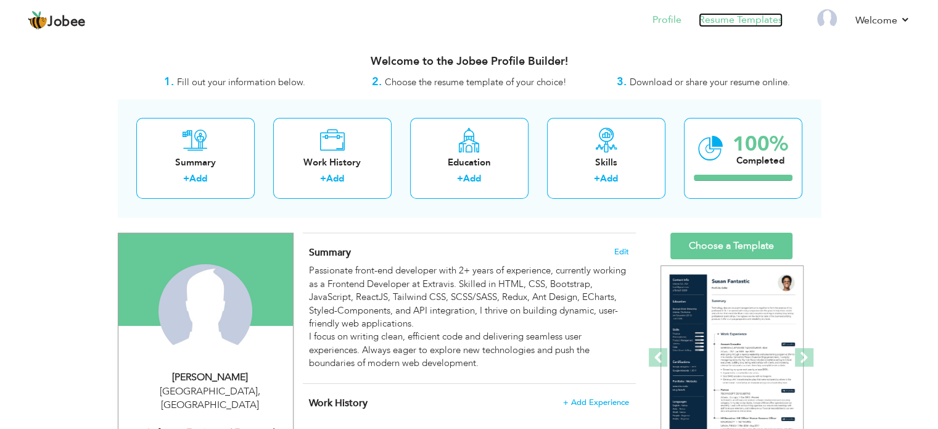
click at [745, 19] on link "Resume Templates" at bounding box center [741, 20] width 84 height 14
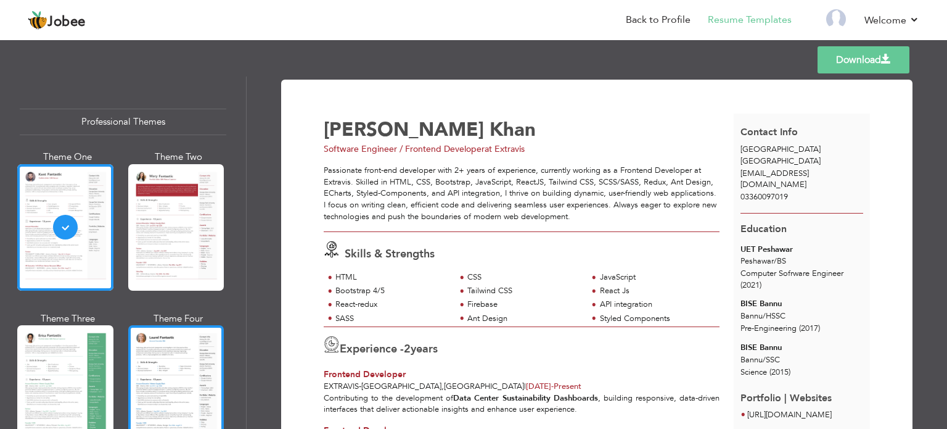
click at [191, 354] on div at bounding box center [176, 388] width 96 height 126
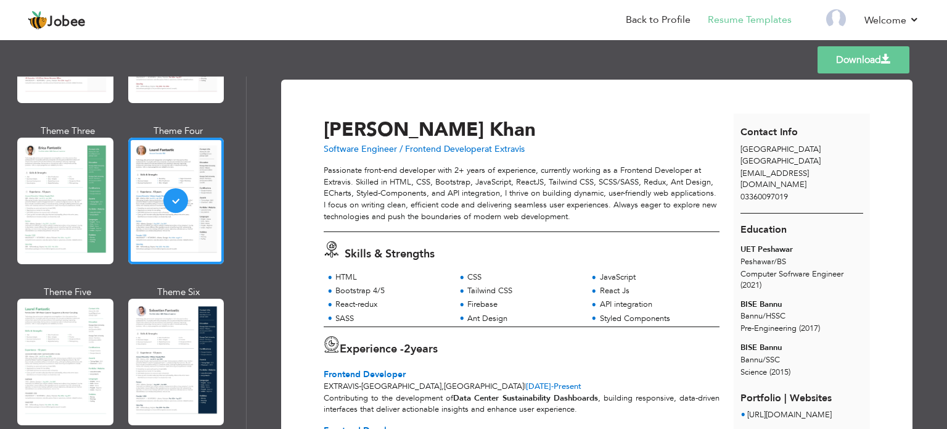
scroll to position [217, 0]
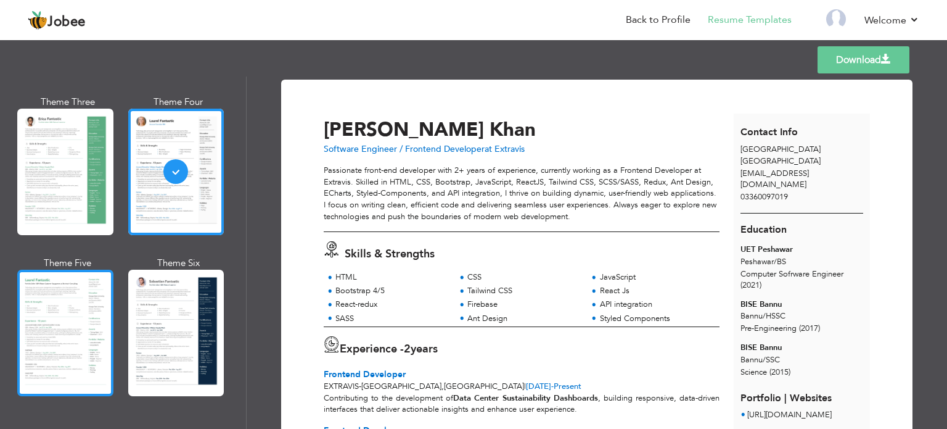
click at [84, 300] on div at bounding box center [65, 333] width 96 height 126
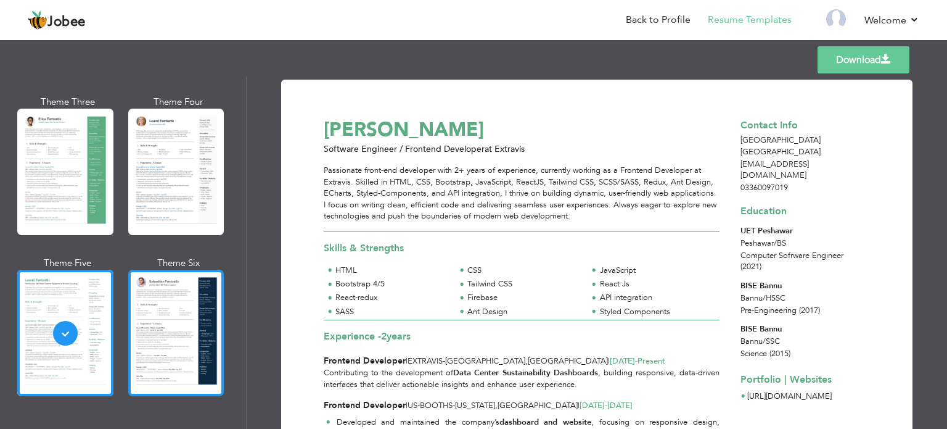
click at [163, 318] on div at bounding box center [176, 333] width 96 height 126
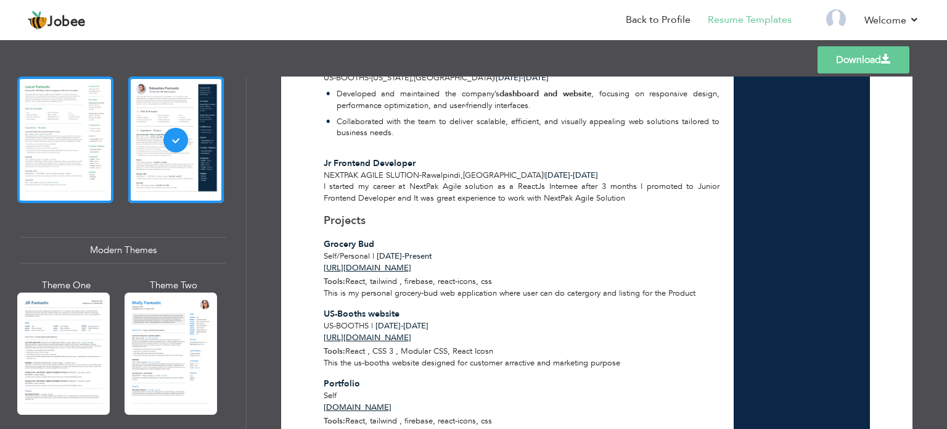
scroll to position [418, 0]
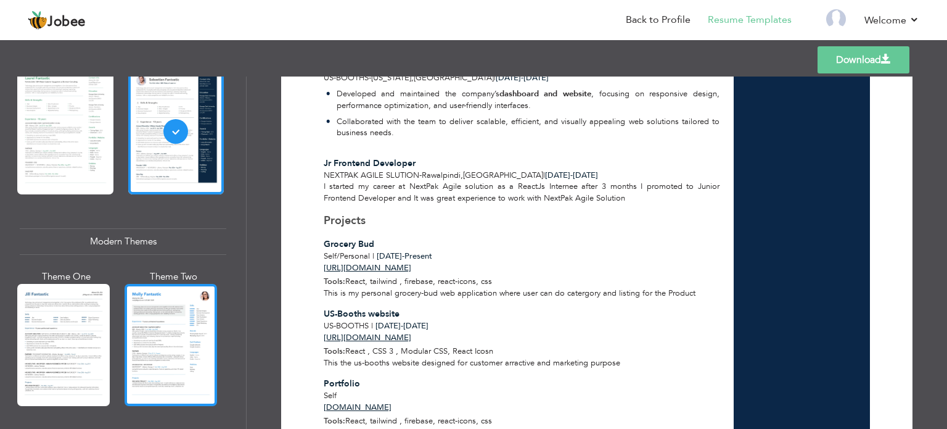
click at [164, 326] on div at bounding box center [171, 345] width 93 height 122
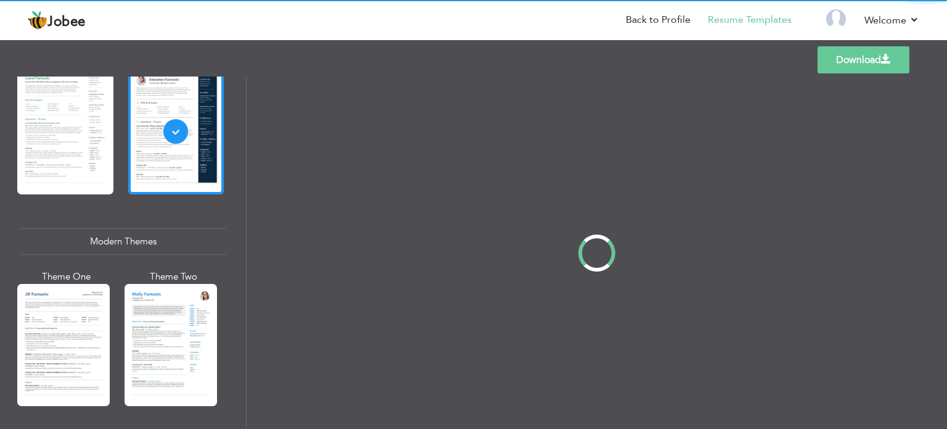
scroll to position [0, 0]
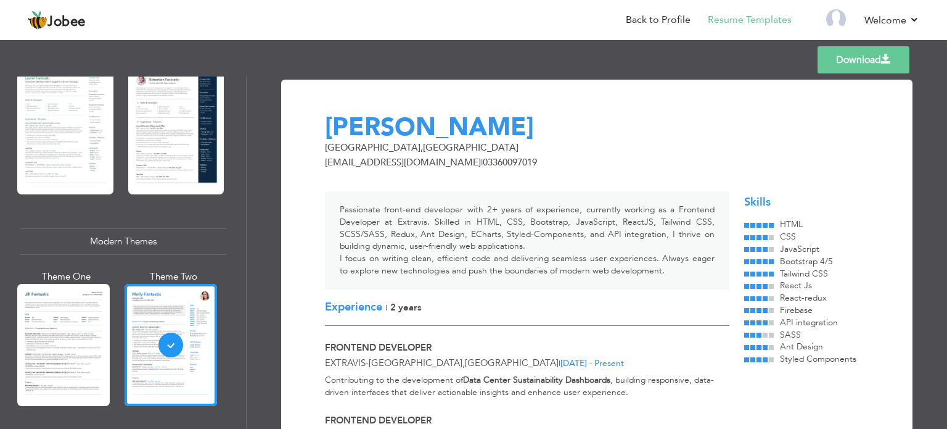
click at [86, 326] on div at bounding box center [63, 345] width 93 height 122
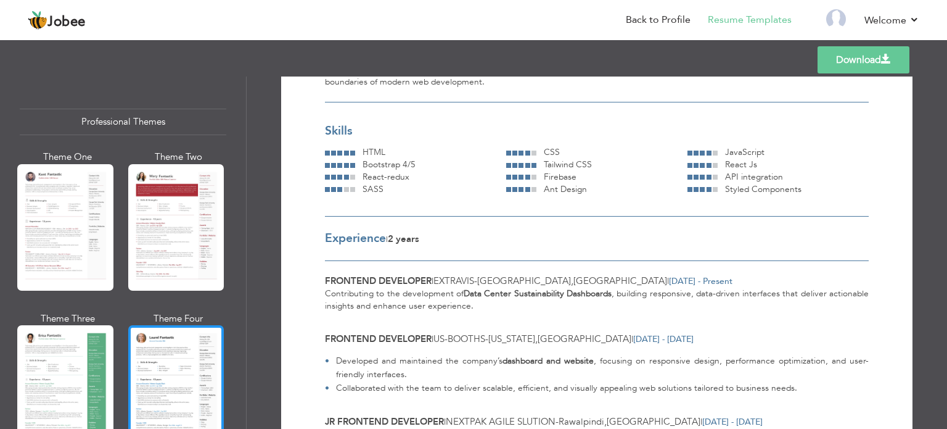
click at [163, 347] on div at bounding box center [176, 388] width 96 height 126
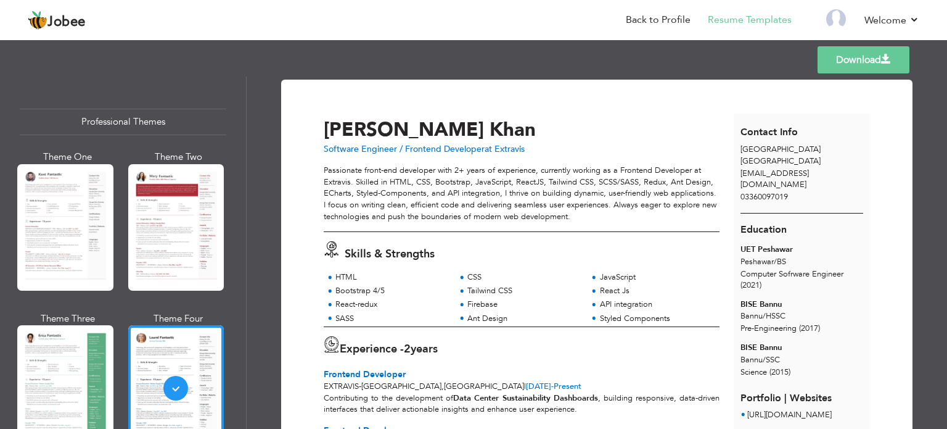
click at [868, 57] on link "Download" at bounding box center [864, 59] width 92 height 27
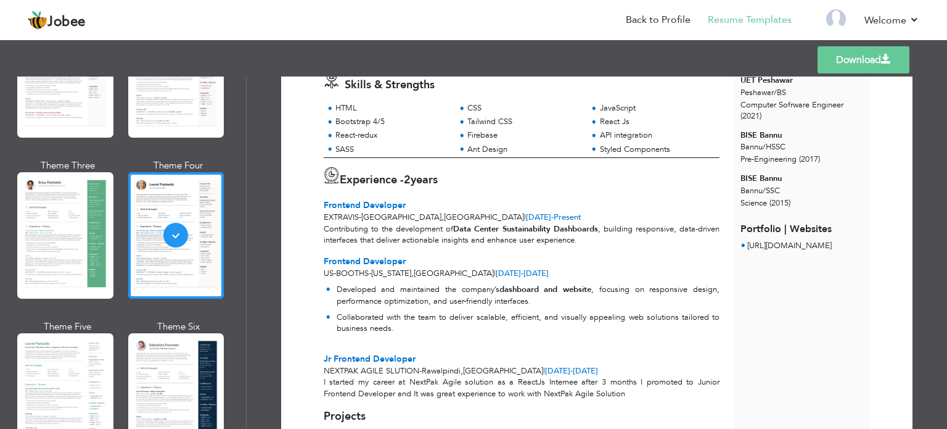
scroll to position [133, 0]
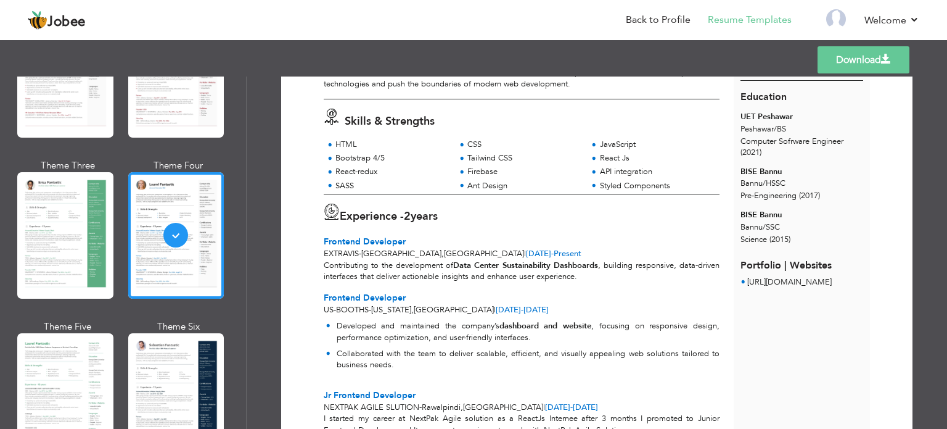
click at [790, 328] on div "Contact Info Islamabad Pakistan abdulsamad31650@gmail.com 03360097019 Education…" at bounding box center [802, 325] width 137 height 689
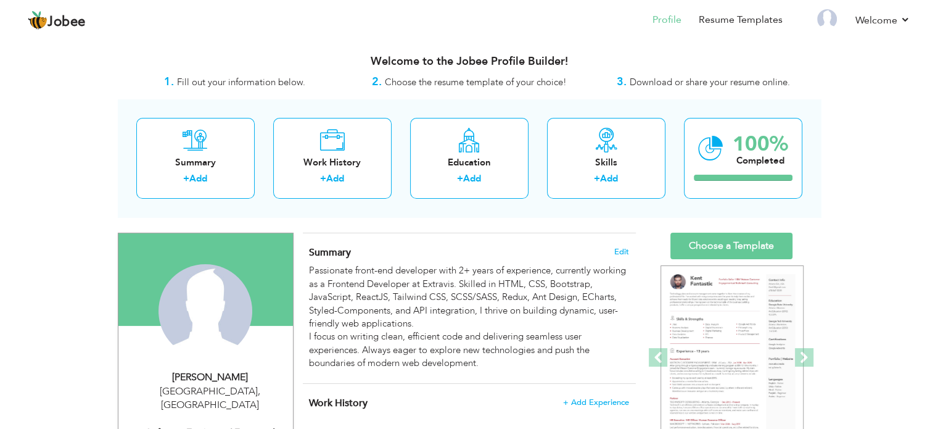
click at [806, 47] on div "Welcome to the Jobee Profile Builder!" at bounding box center [469, 58] width 703 height 31
